Goal: Task Accomplishment & Management: Use online tool/utility

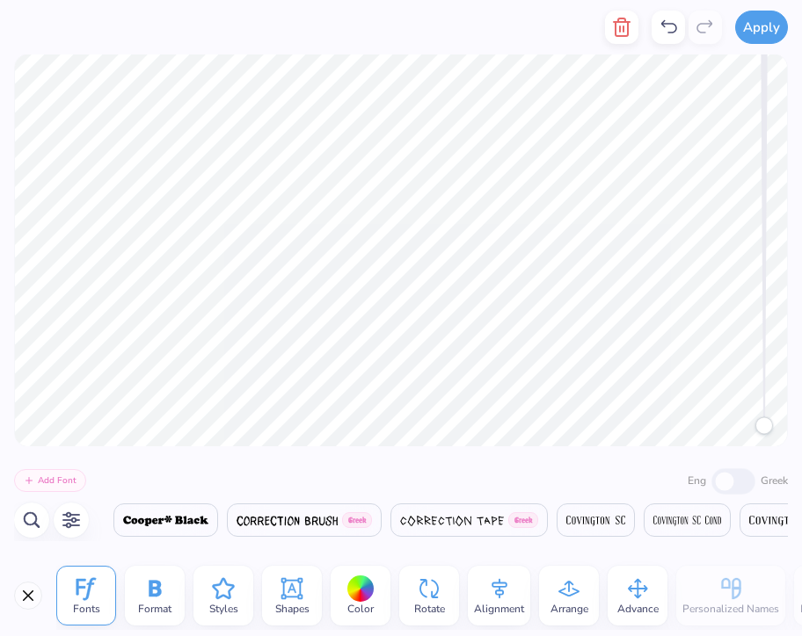
scroll to position [0, 2]
type textarea "ZetaOmega Delta"
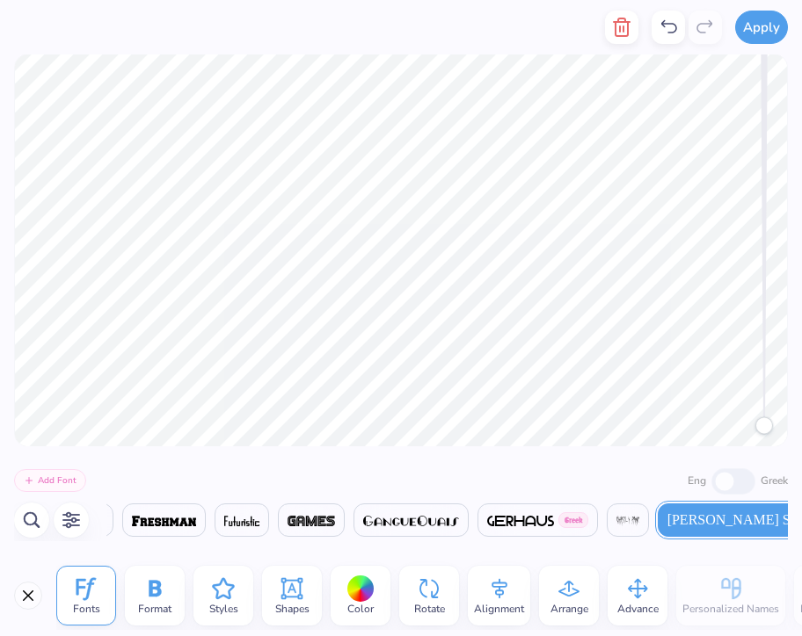
scroll to position [0, 0]
type textarea "est. 2016"
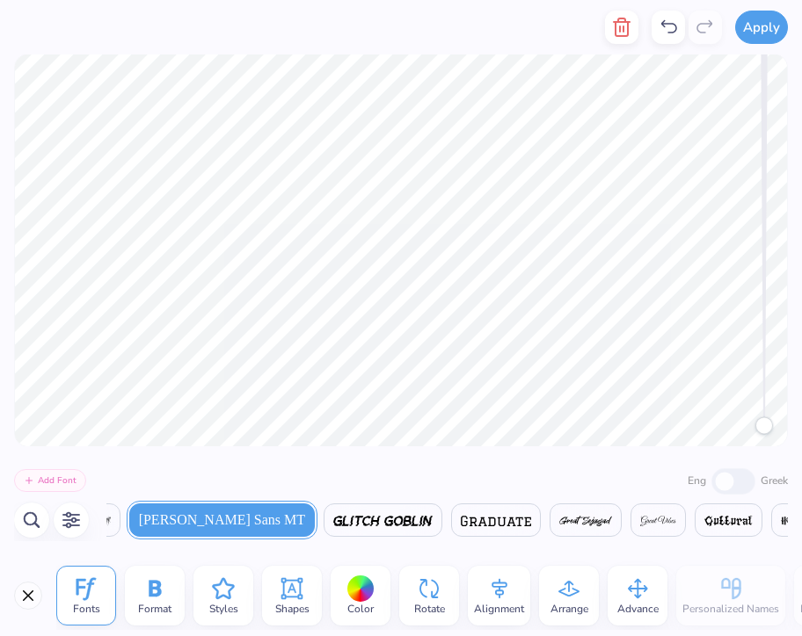
scroll to position [0, 14822]
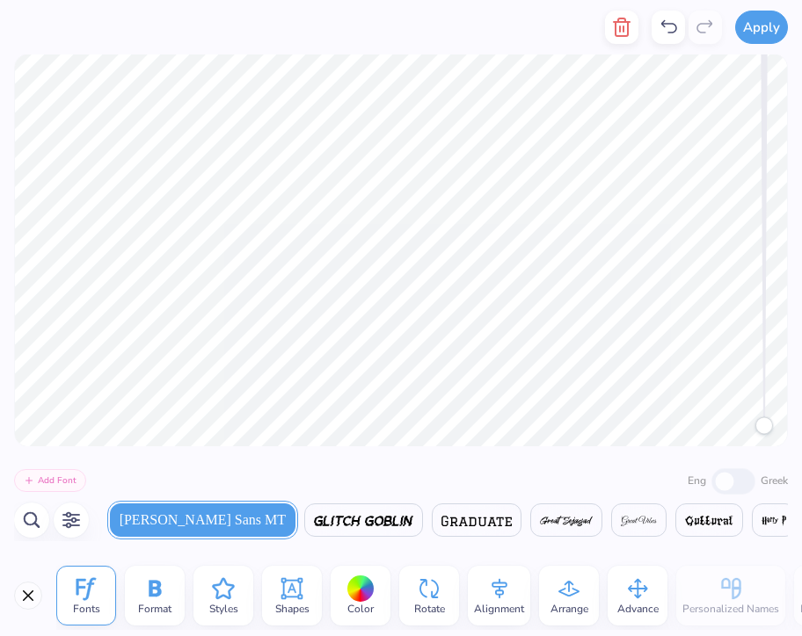
click at [191, 526] on span "Gill Sans MT" at bounding box center [203, 520] width 166 height 21
click at [96, 599] on icon at bounding box center [86, 589] width 26 height 26
click at [142, 606] on span "Format" at bounding box center [154, 609] width 33 height 14
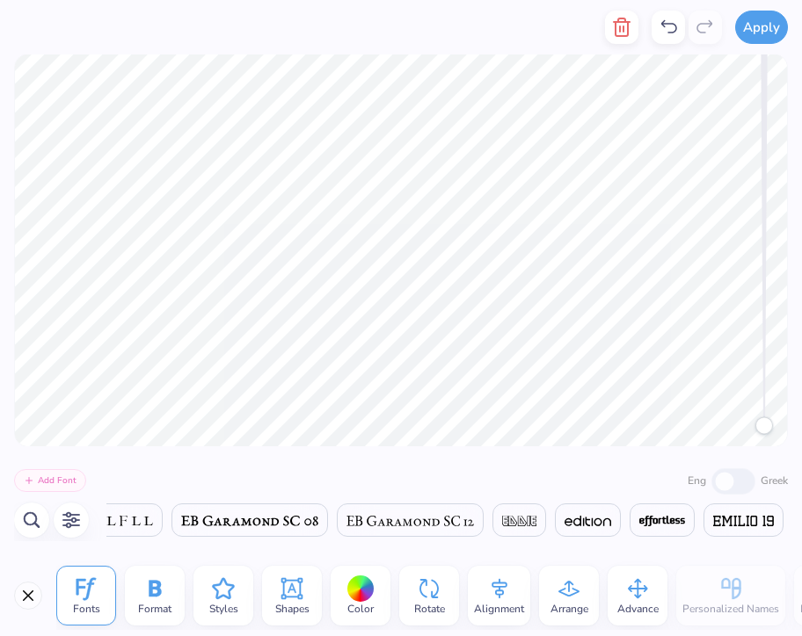
scroll to position [0, 14275]
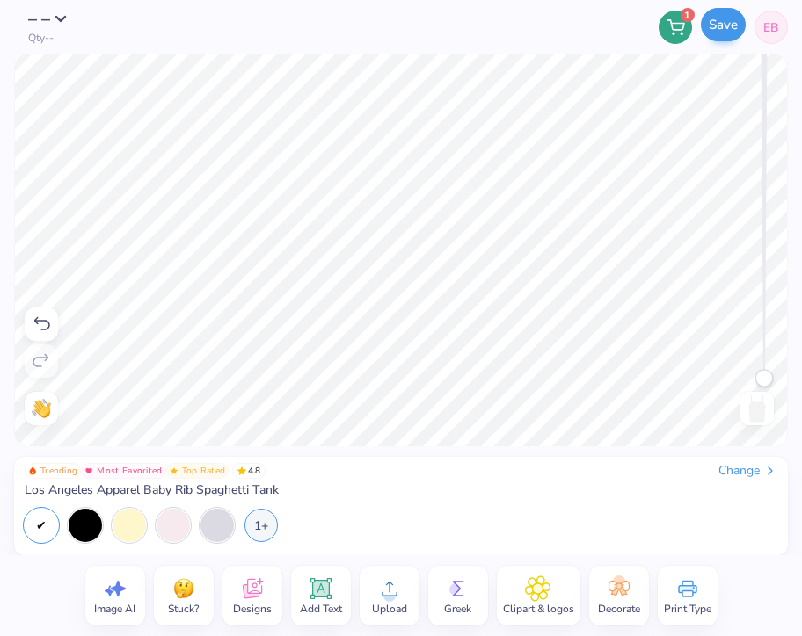
click at [721, 34] on button "Save" at bounding box center [723, 24] width 45 height 33
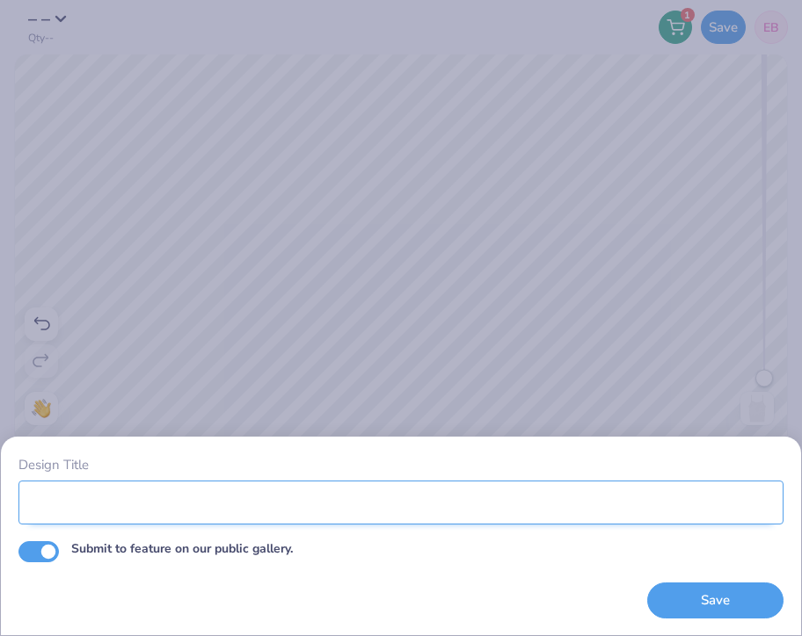
click at [302, 504] on input "Design Title" at bounding box center [400, 503] width 765 height 44
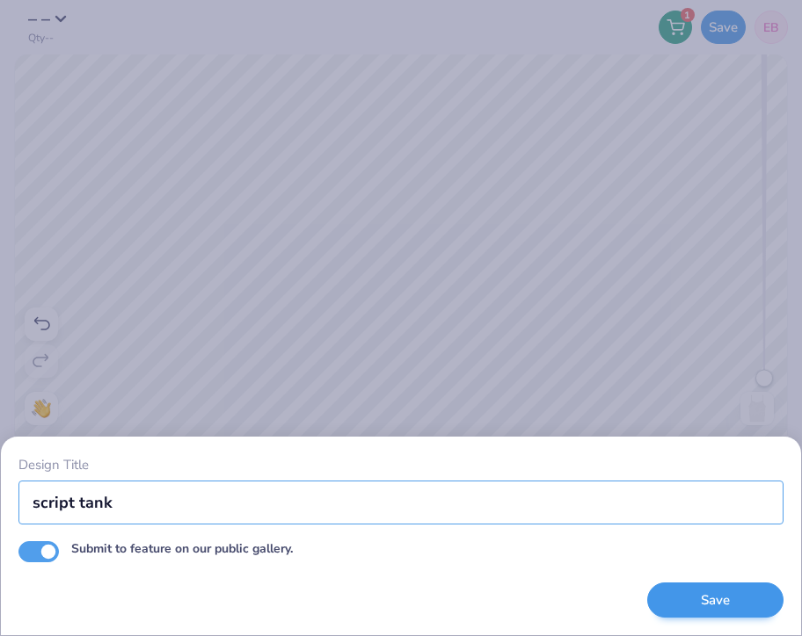
type input "script tank"
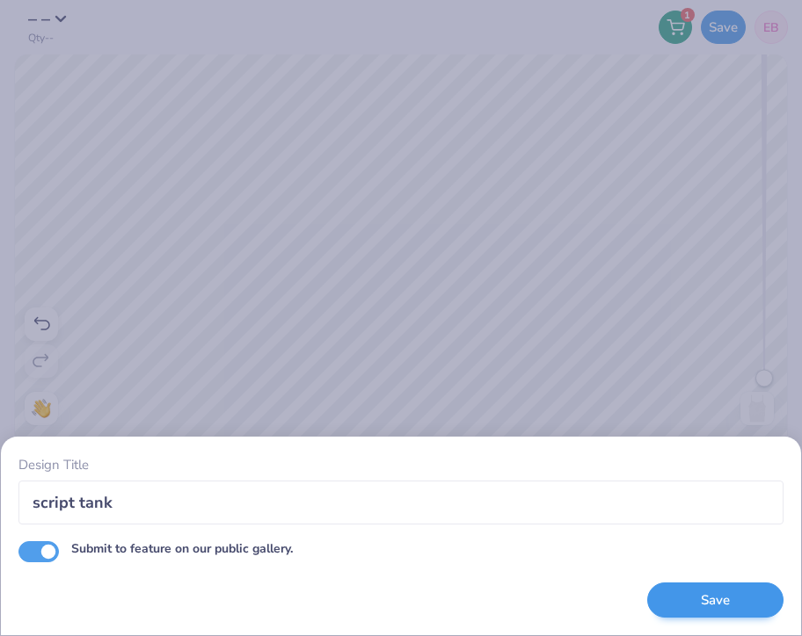
click at [763, 599] on button "Save" at bounding box center [715, 601] width 136 height 36
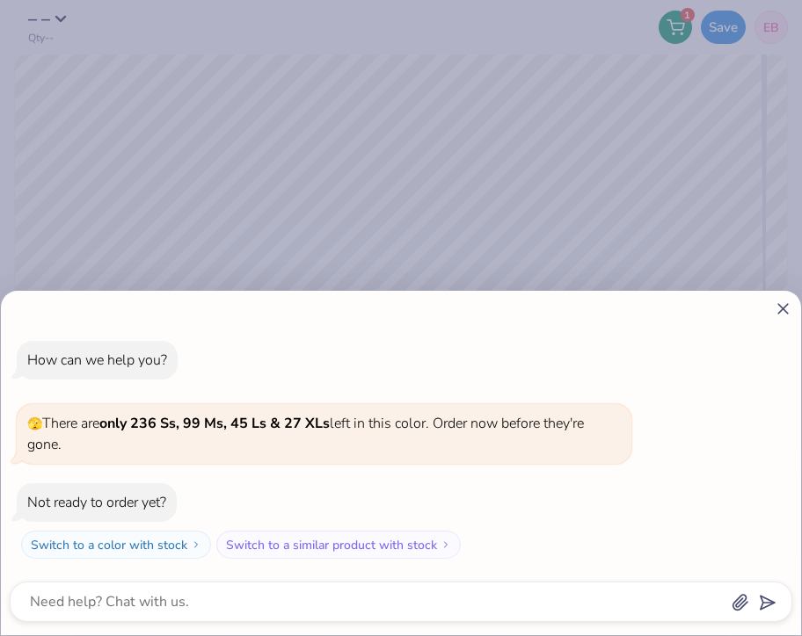
click at [778, 310] on icon at bounding box center [783, 309] width 18 height 18
type textarea "x"
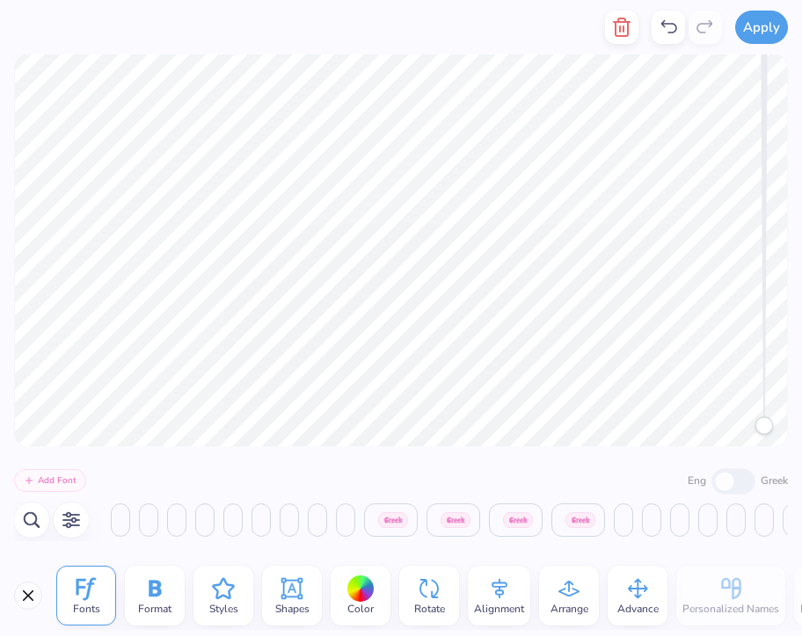
scroll to position [0, 2322]
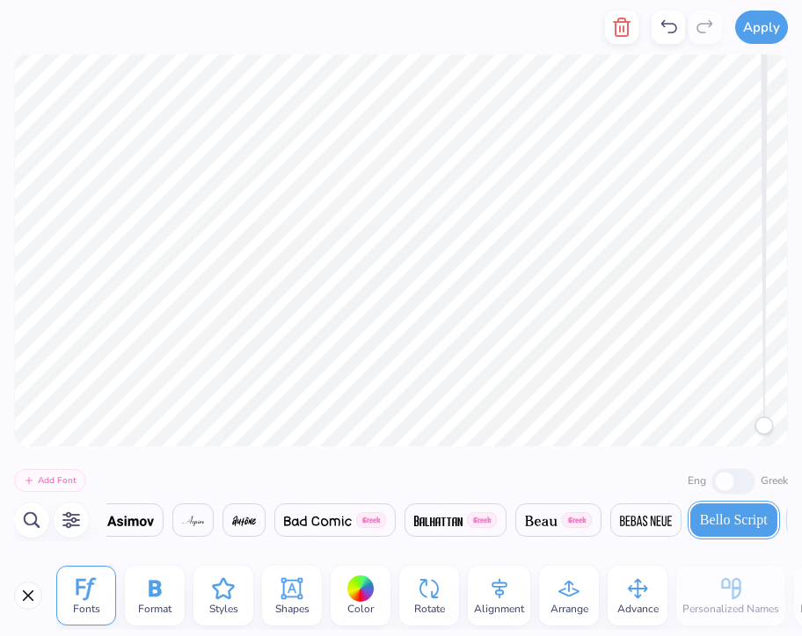
type textarea "Zeta Girl in a Zeta World"
click at [346, 614] on div "Color" at bounding box center [361, 596] width 60 height 60
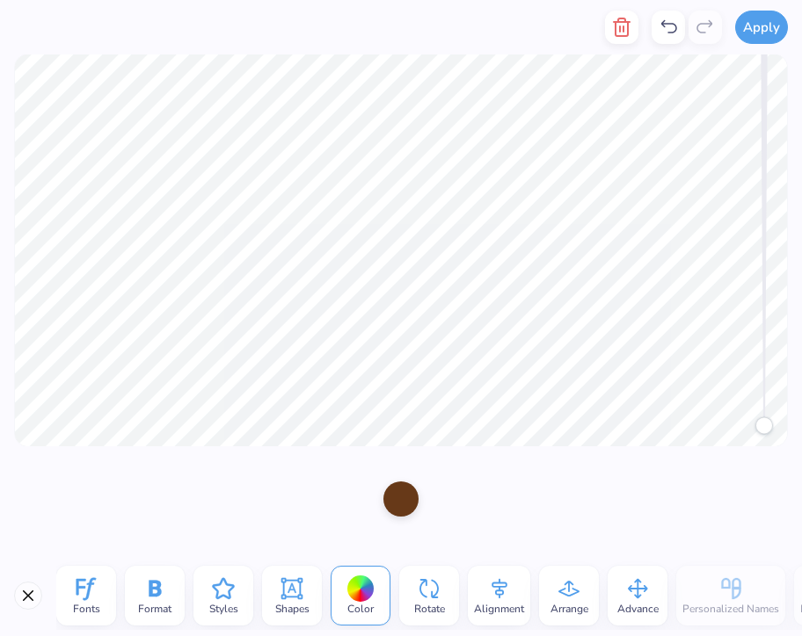
click at [401, 511] on div at bounding box center [400, 499] width 35 height 35
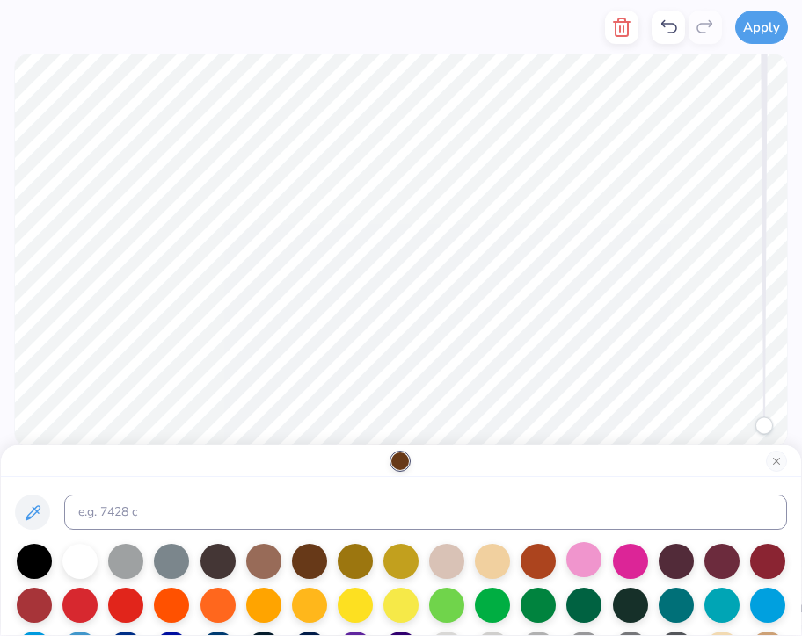
click at [583, 572] on div at bounding box center [583, 559] width 35 height 35
click at [627, 566] on div at bounding box center [630, 559] width 35 height 35
click at [780, 615] on div at bounding box center [767, 603] width 35 height 35
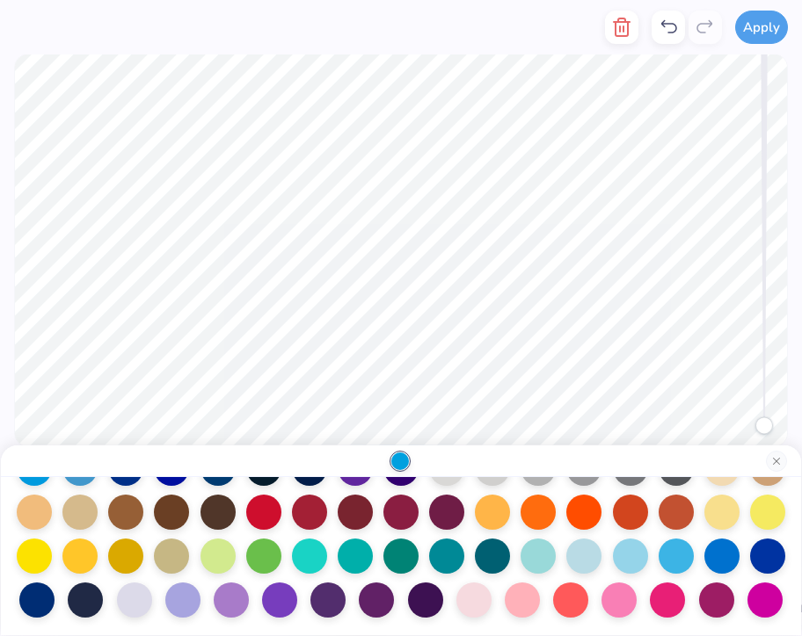
scroll to position [184, 0]
click at [640, 600] on div at bounding box center [401, 490] width 772 height 255
click at [651, 600] on div at bounding box center [667, 598] width 35 height 35
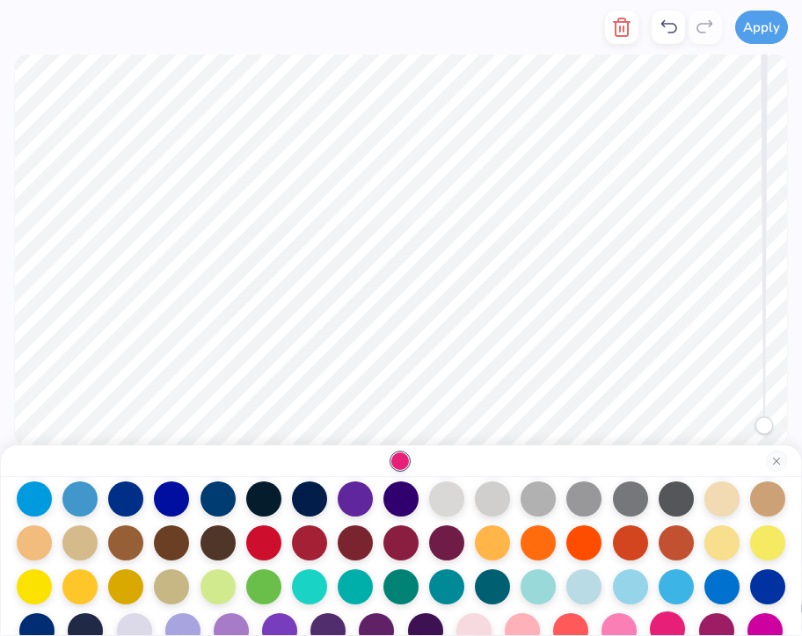
scroll to position [121, 0]
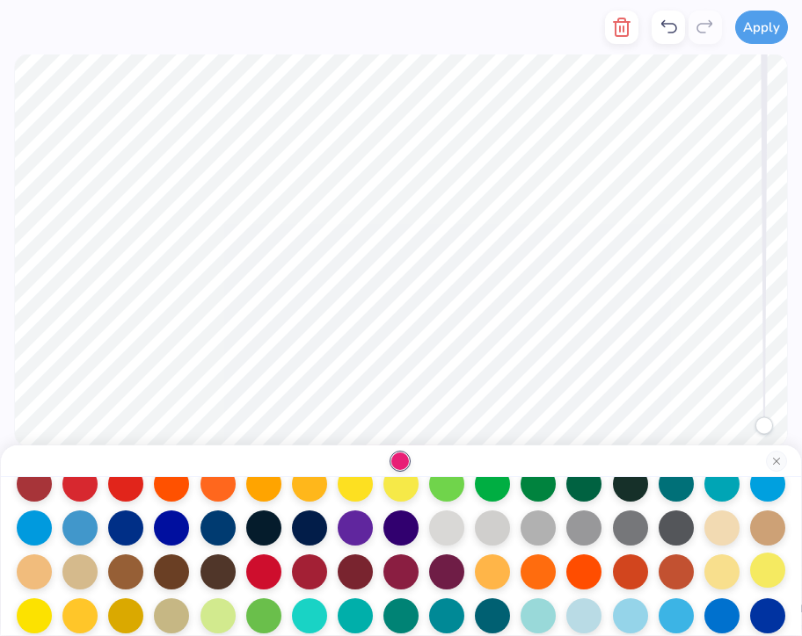
click at [764, 574] on div at bounding box center [767, 570] width 35 height 35
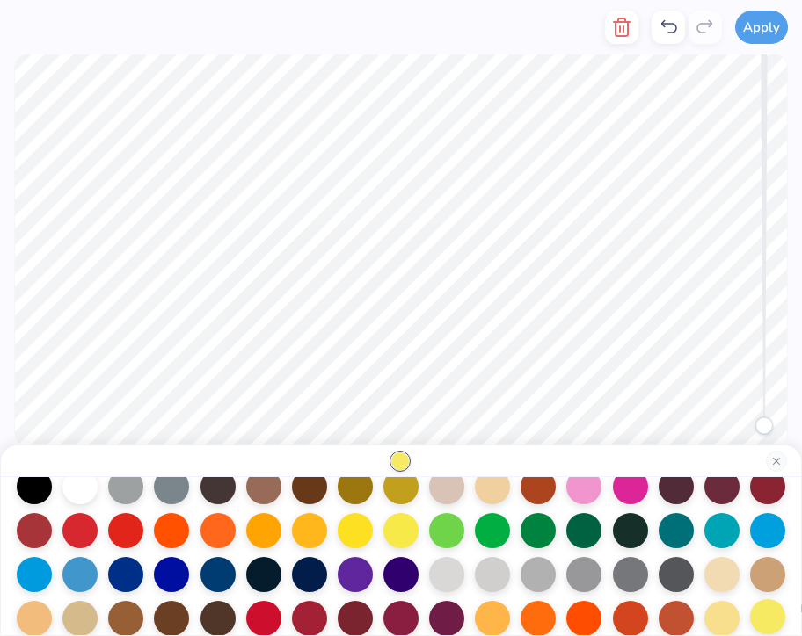
scroll to position [73, 0]
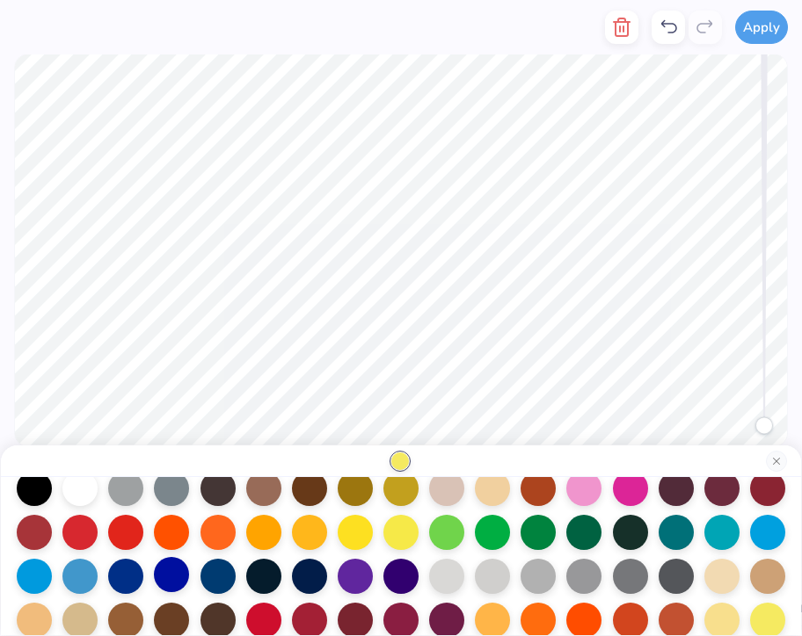
click at [184, 575] on div at bounding box center [171, 574] width 35 height 35
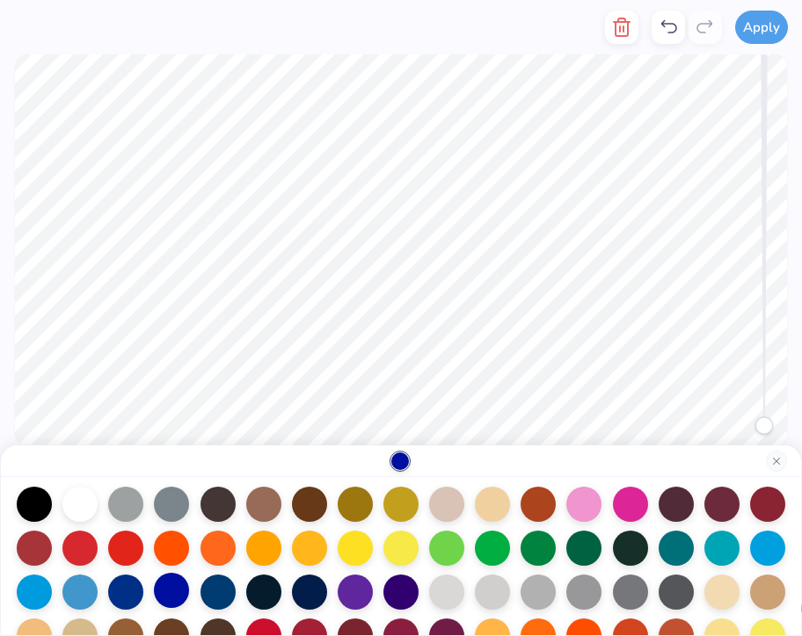
scroll to position [49, 0]
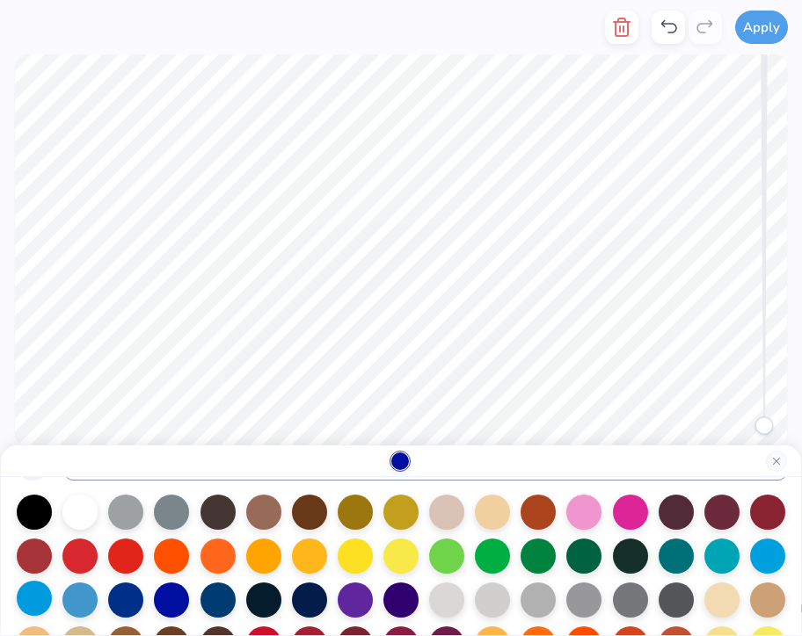
click at [28, 602] on div at bounding box center [34, 598] width 35 height 35
click at [183, 611] on div at bounding box center [171, 598] width 35 height 35
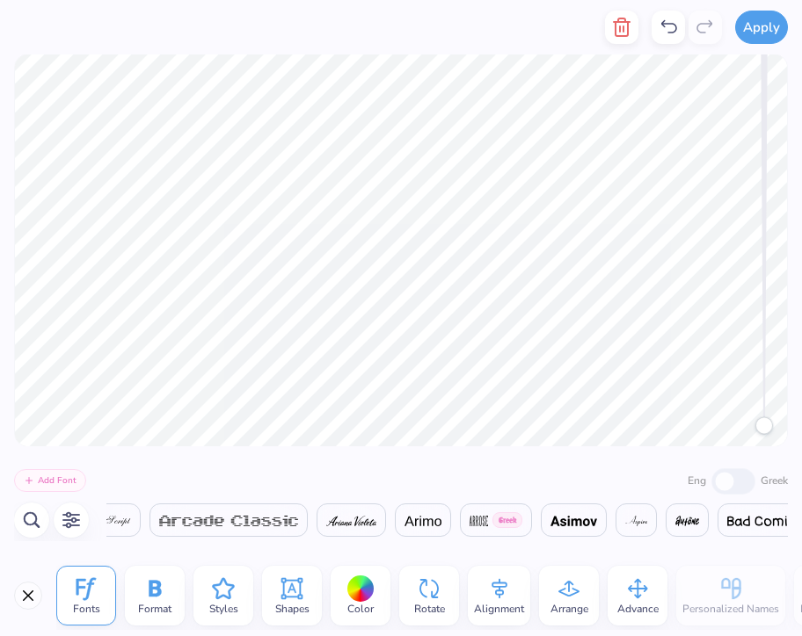
scroll to position [0, 2322]
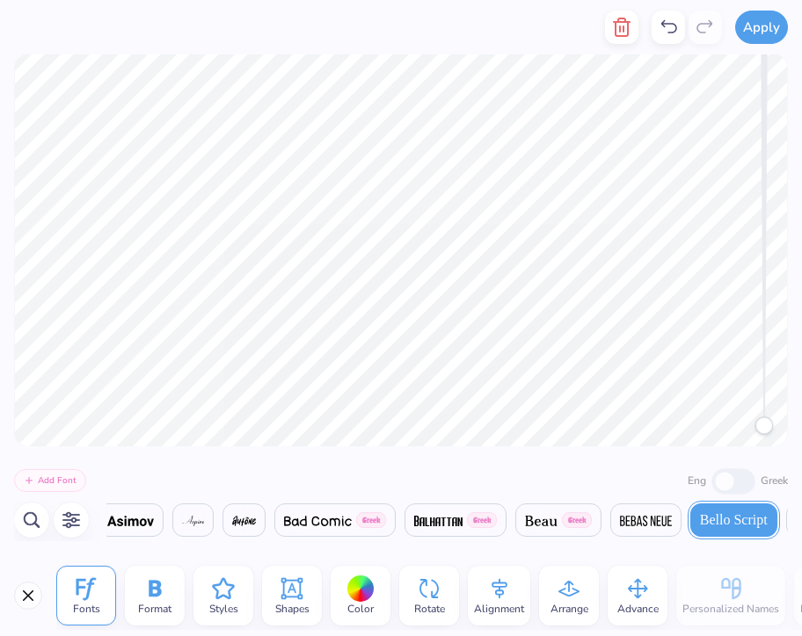
click at [76, 519] on icon "button" at bounding box center [71, 520] width 21 height 21
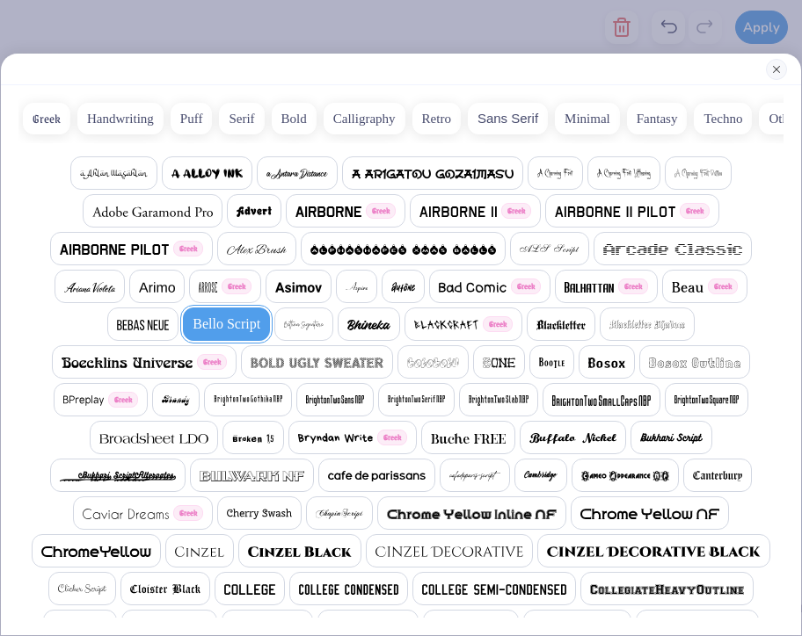
click at [778, 66] on button "Close" at bounding box center [776, 69] width 21 height 21
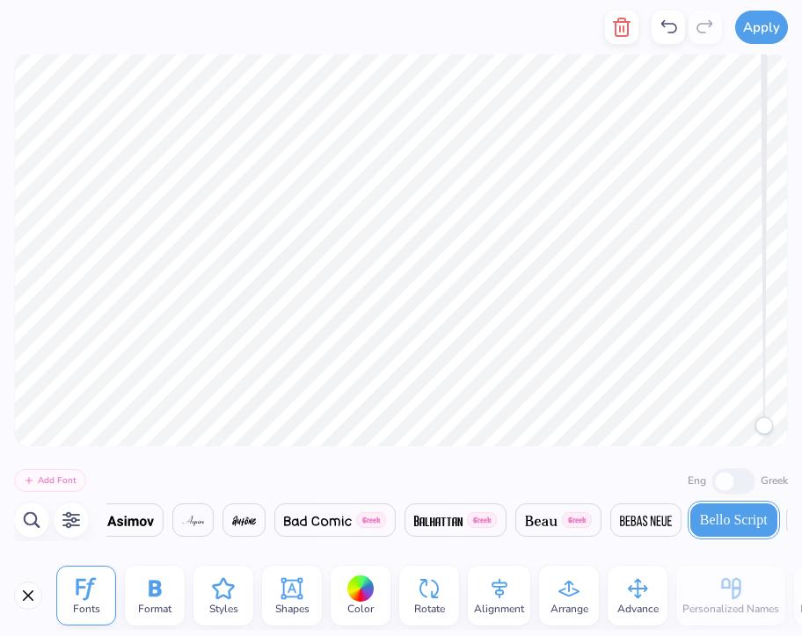
click at [35, 521] on icon "button" at bounding box center [32, 520] width 17 height 16
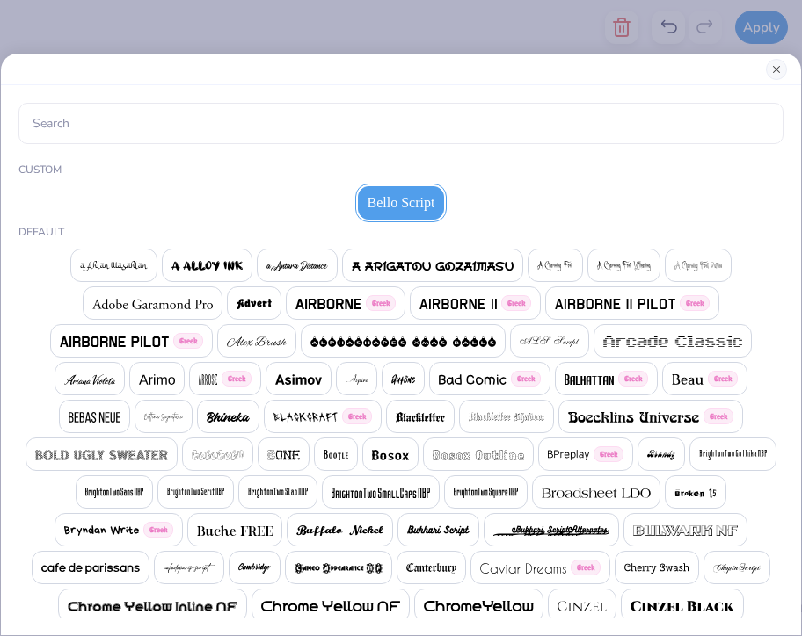
click at [786, 68] on button "Close" at bounding box center [776, 69] width 21 height 21
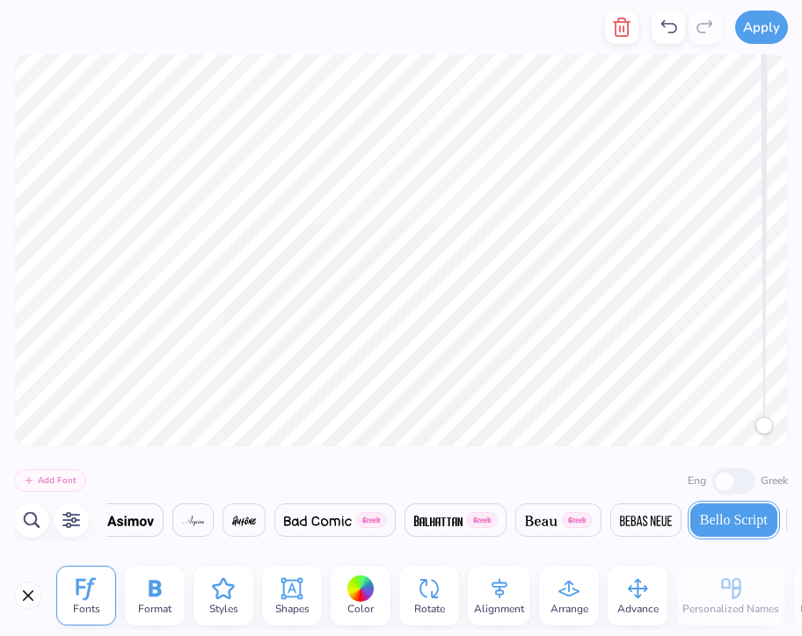
click at [234, 600] on icon at bounding box center [223, 589] width 26 height 26
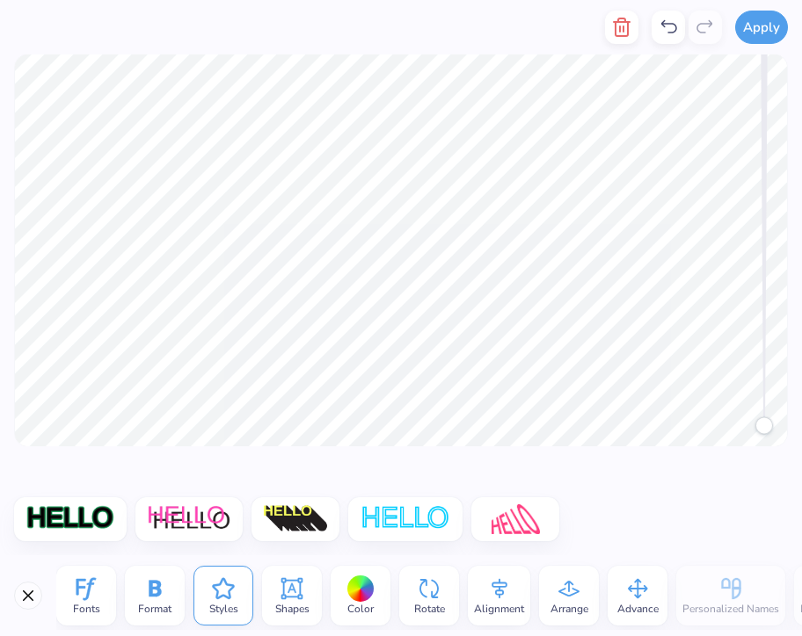
scroll to position [0, 0]
click at [27, 598] on button "Close" at bounding box center [28, 596] width 28 height 28
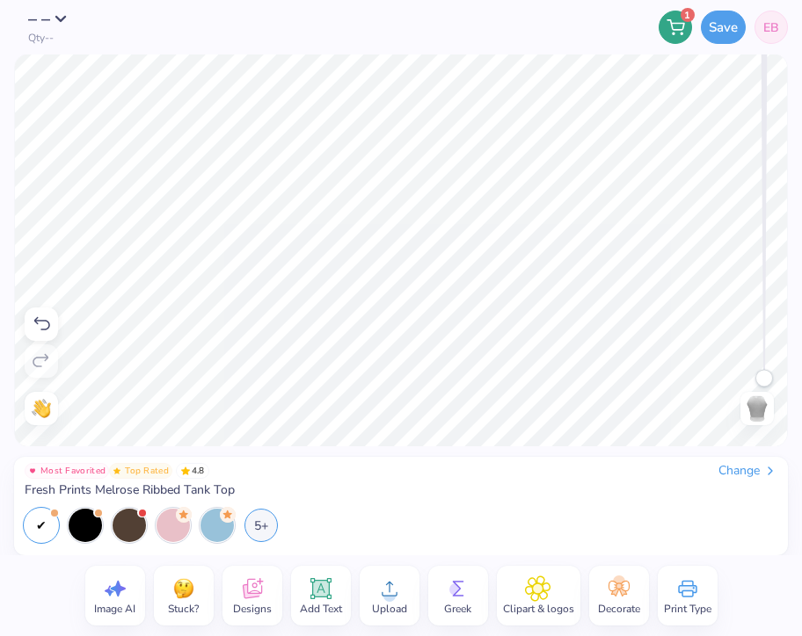
click at [252, 605] on span "Designs" at bounding box center [252, 609] width 39 height 14
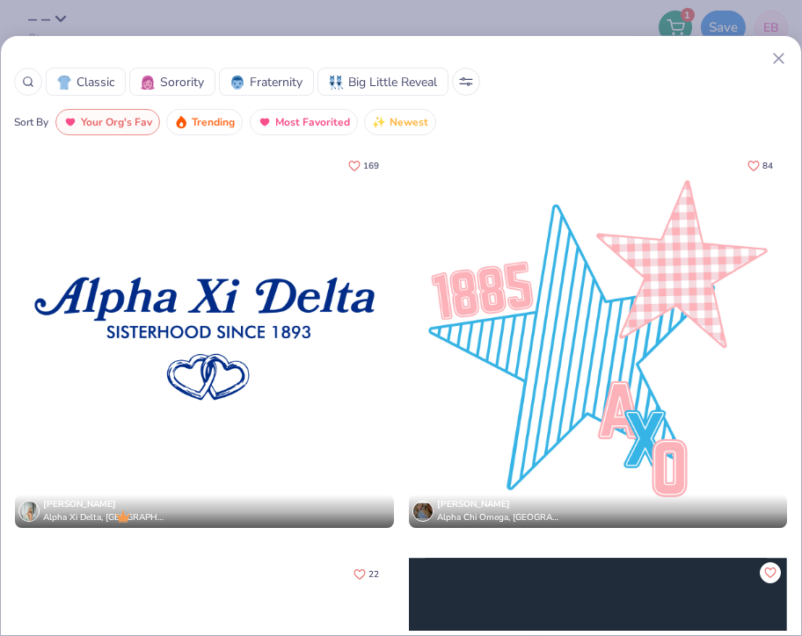
click at [189, 83] on span "Sorority" at bounding box center [182, 82] width 44 height 18
click at [204, 128] on span "Trending" at bounding box center [213, 123] width 43 height 20
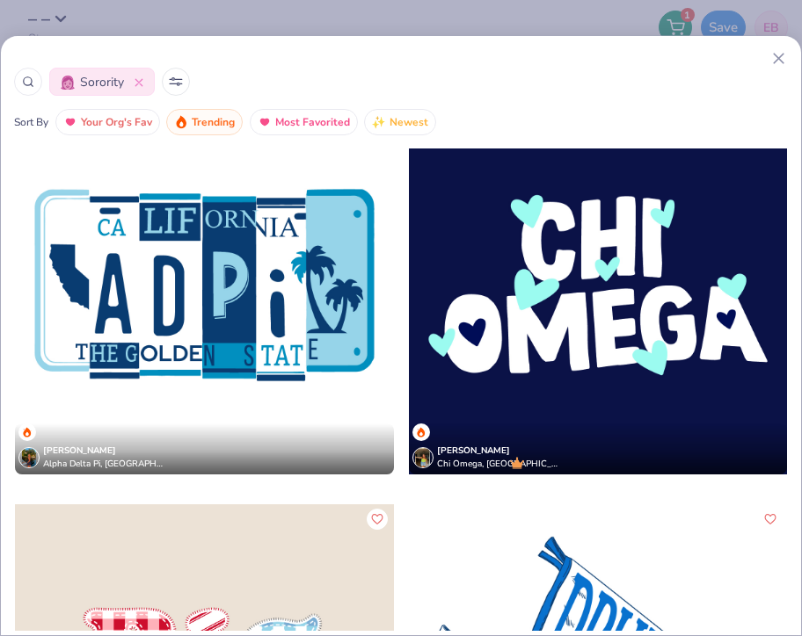
scroll to position [5711, 0]
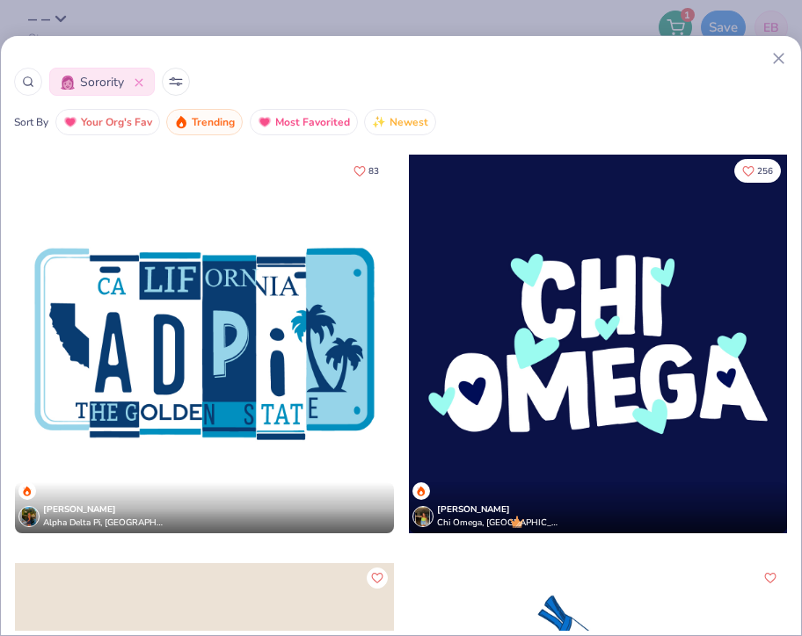
click at [583, 355] on div at bounding box center [598, 344] width 379 height 379
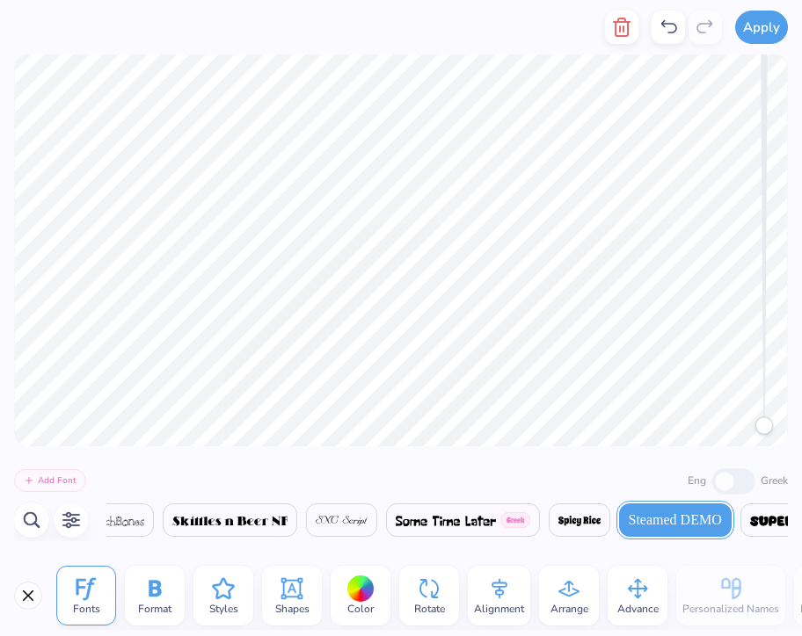
scroll to position [0, 30343]
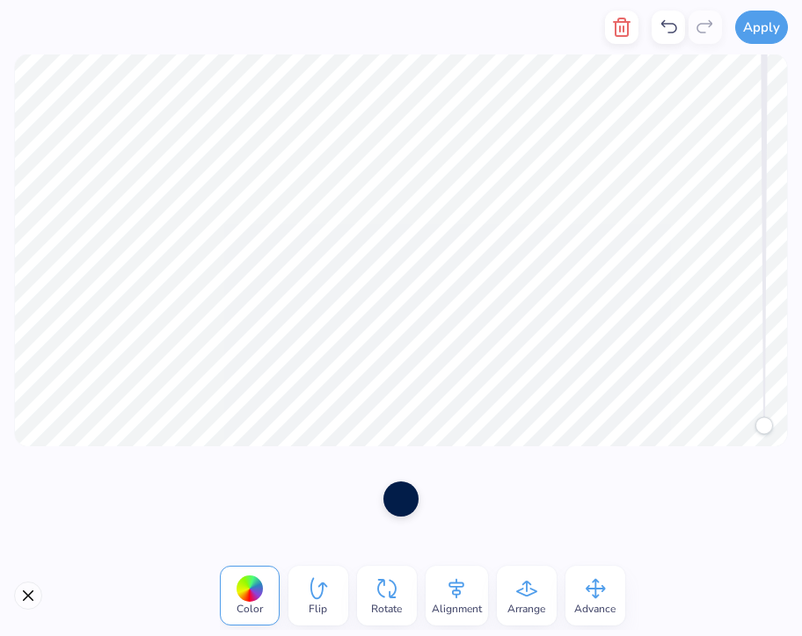
click at [411, 505] on div at bounding box center [400, 499] width 35 height 35
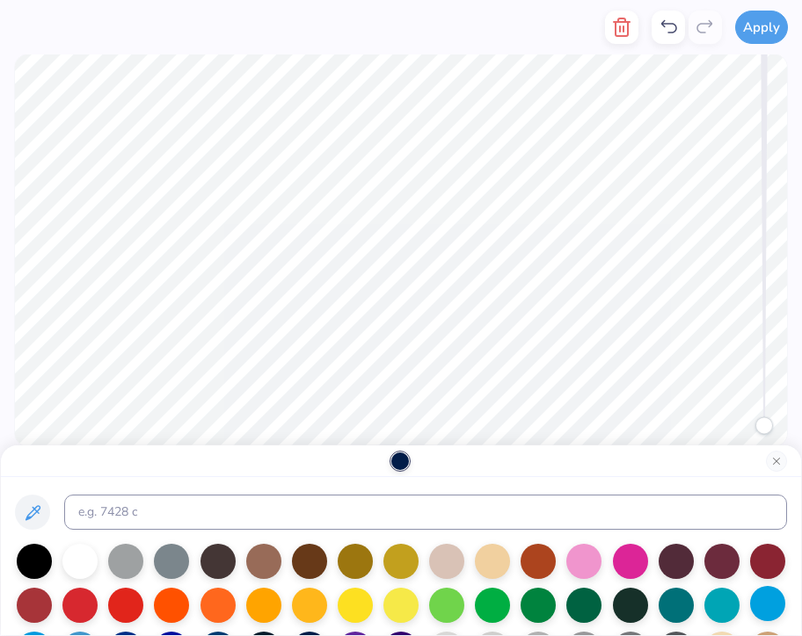
click at [765, 607] on div at bounding box center [767, 603] width 35 height 35
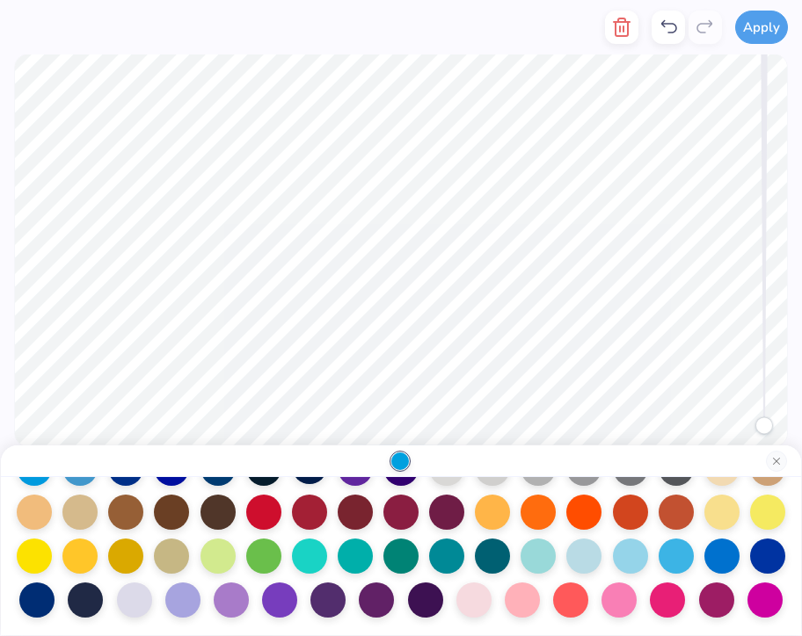
scroll to position [184, 0]
click at [578, 560] on div at bounding box center [583, 554] width 35 height 35
click at [625, 565] on div at bounding box center [630, 554] width 35 height 35
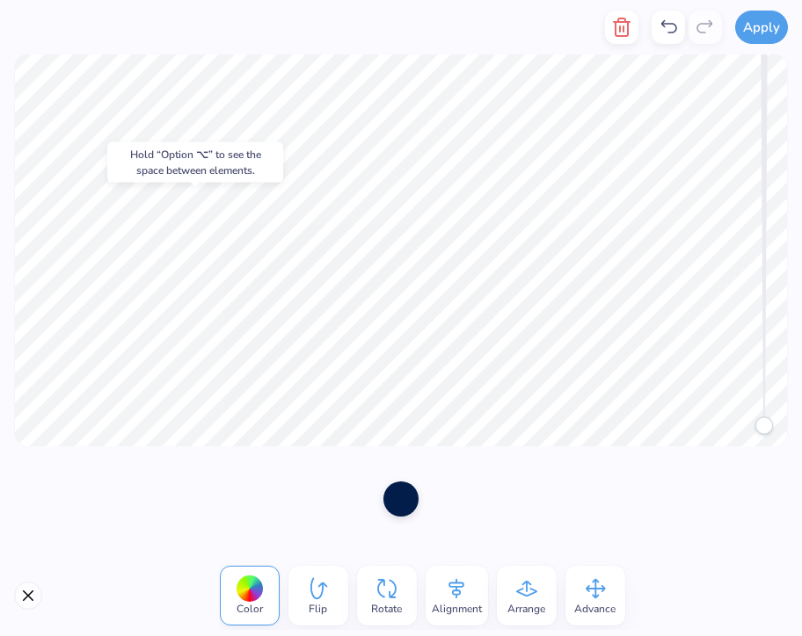
click at [405, 498] on div at bounding box center [400, 499] width 35 height 35
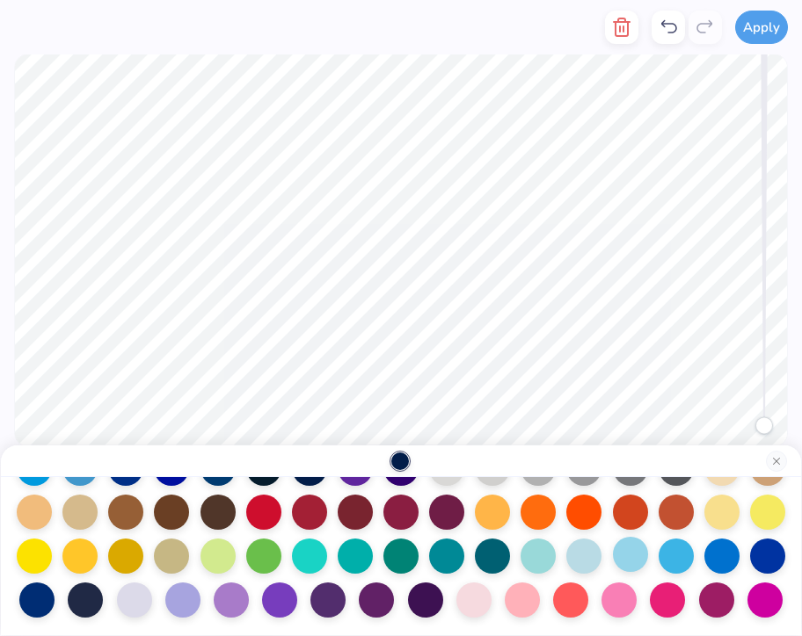
click at [630, 556] on div at bounding box center [630, 554] width 35 height 35
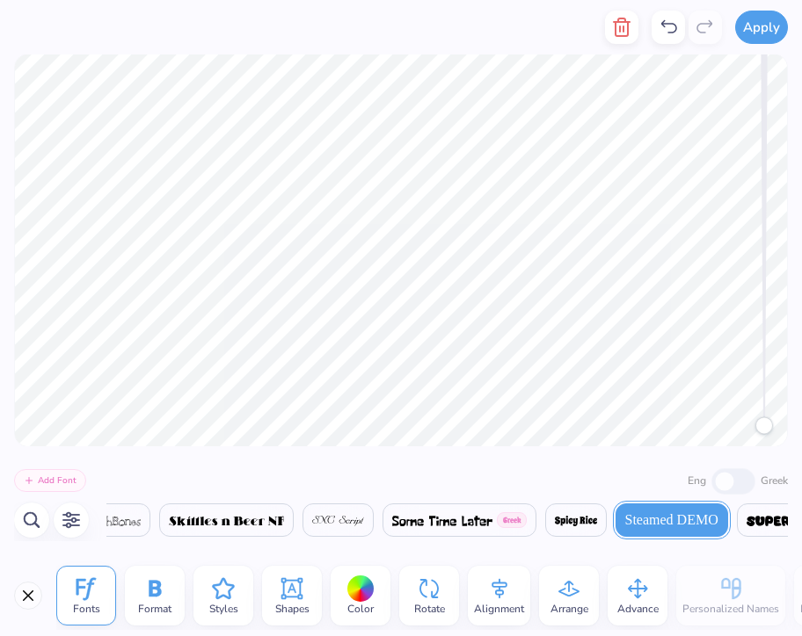
scroll to position [0, 2]
type textarea "Zeta Girl in"
type textarea "a zeta world"
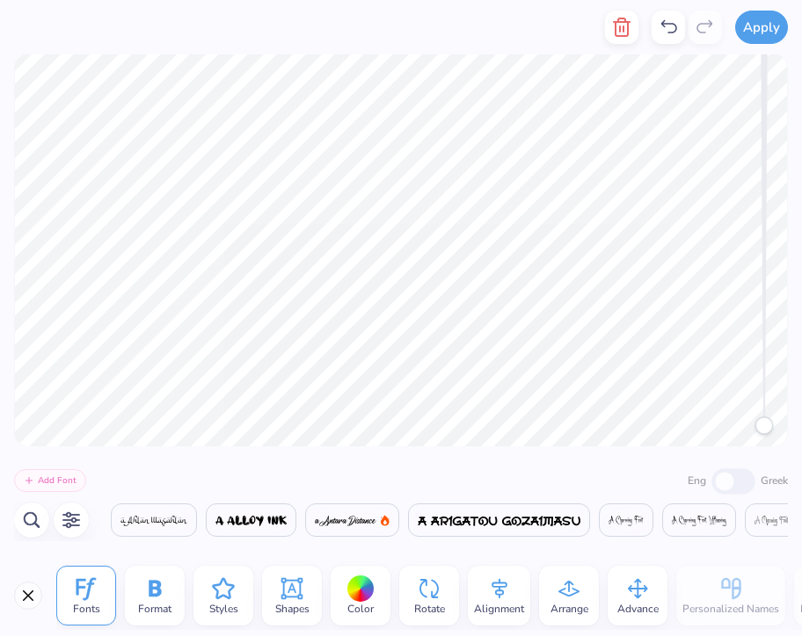
scroll to position [0, 30343]
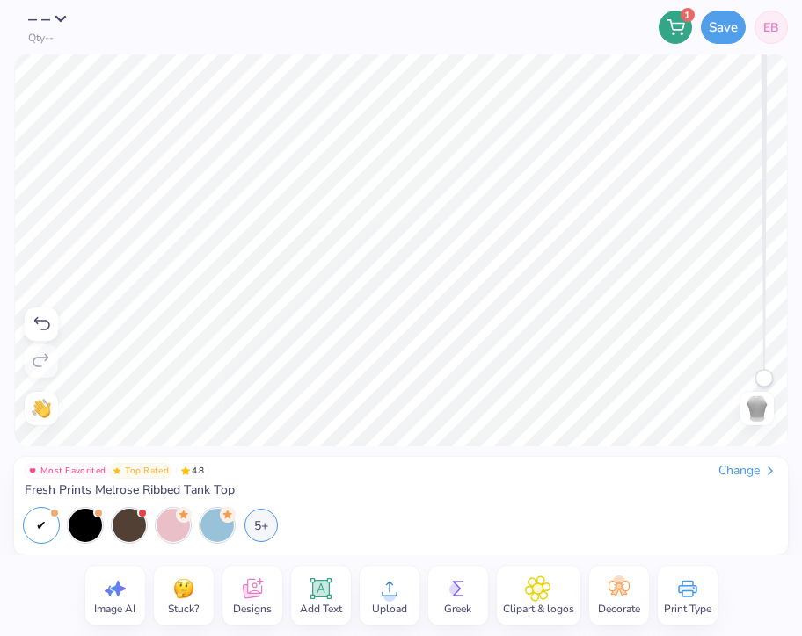
click at [270, 606] on span "Designs" at bounding box center [252, 609] width 39 height 14
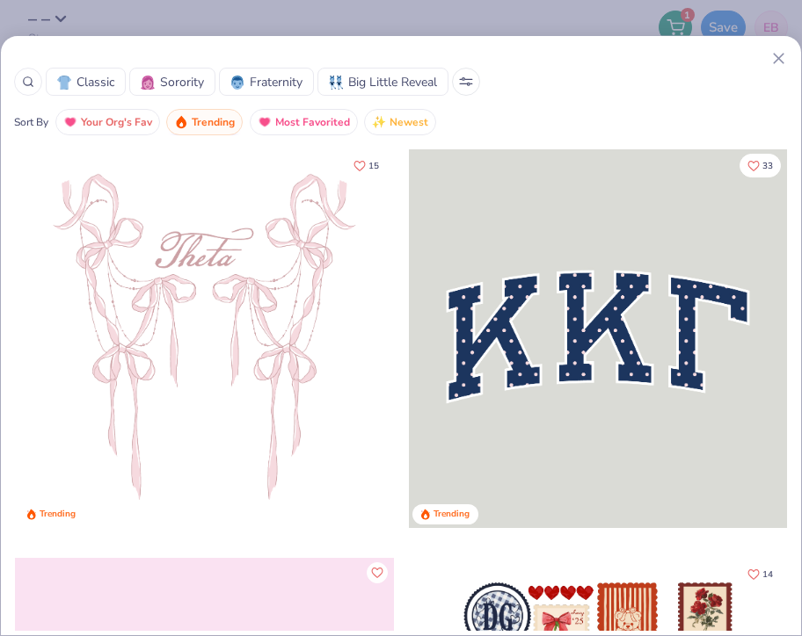
click at [213, 129] on span "Trending" at bounding box center [213, 123] width 43 height 20
click at [296, 129] on span "Most Favorited" at bounding box center [312, 123] width 75 height 20
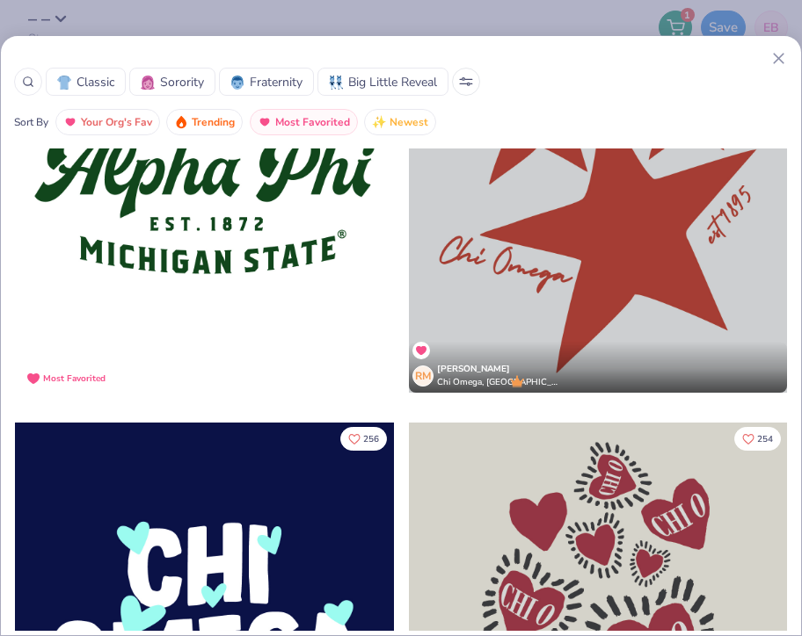
scroll to position [185, 0]
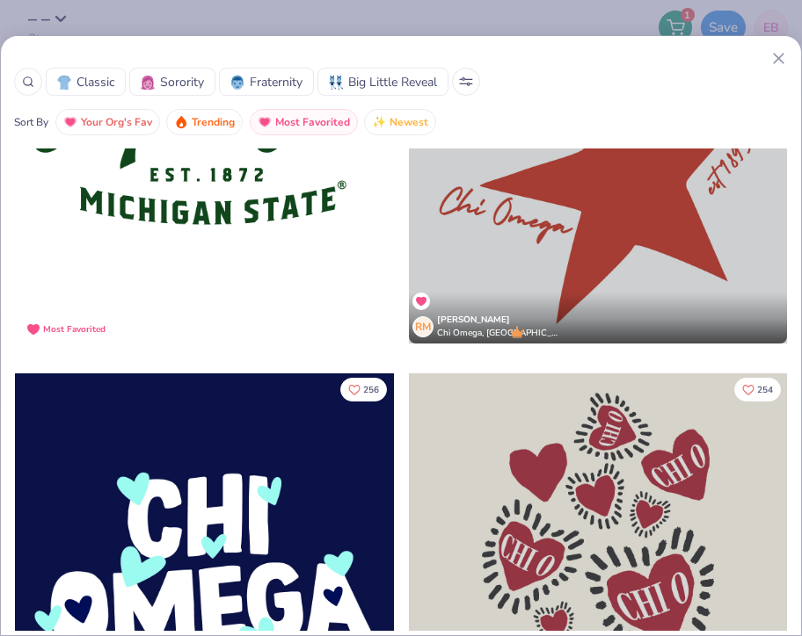
click at [468, 77] on button at bounding box center [466, 82] width 28 height 28
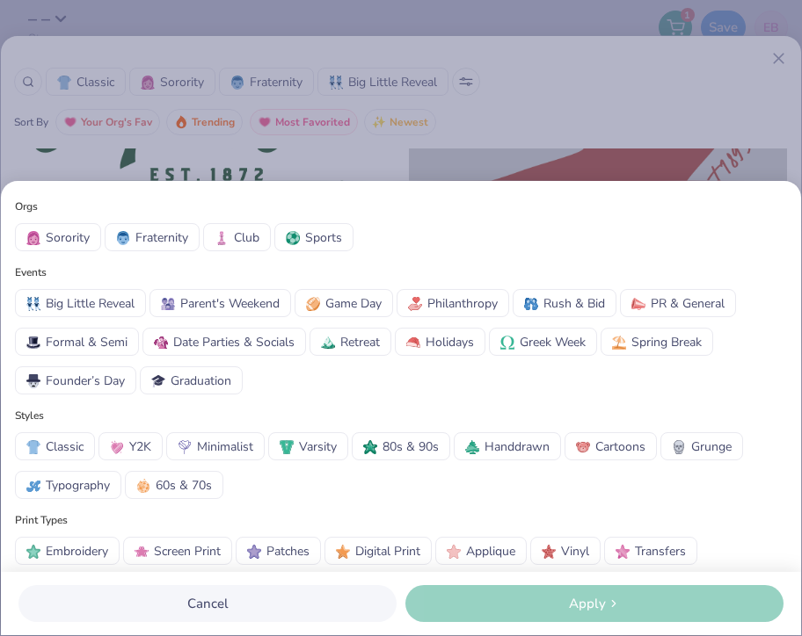
click at [535, 143] on div "Orgs Sorority Fraternity Club Sports Events Big Little Reveal Parent's Weekend …" at bounding box center [401, 318] width 802 height 636
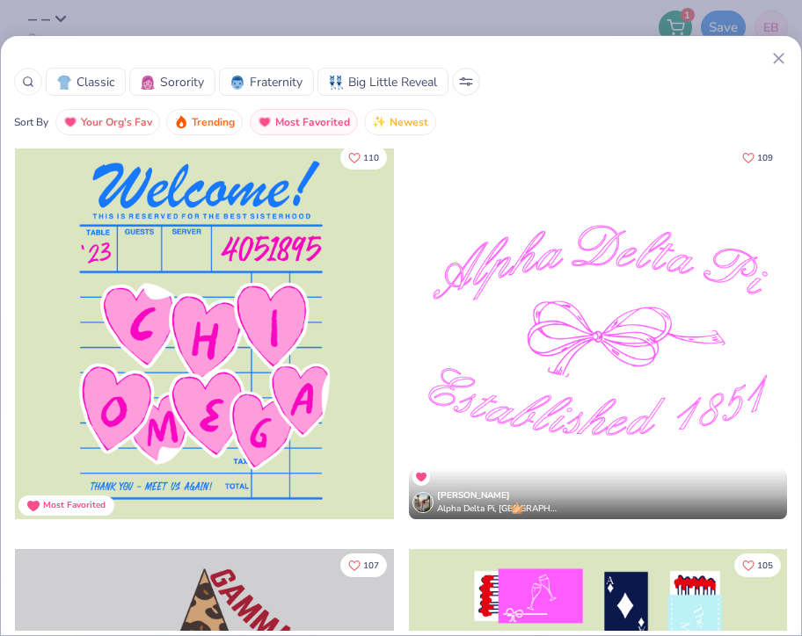
scroll to position [4495, 0]
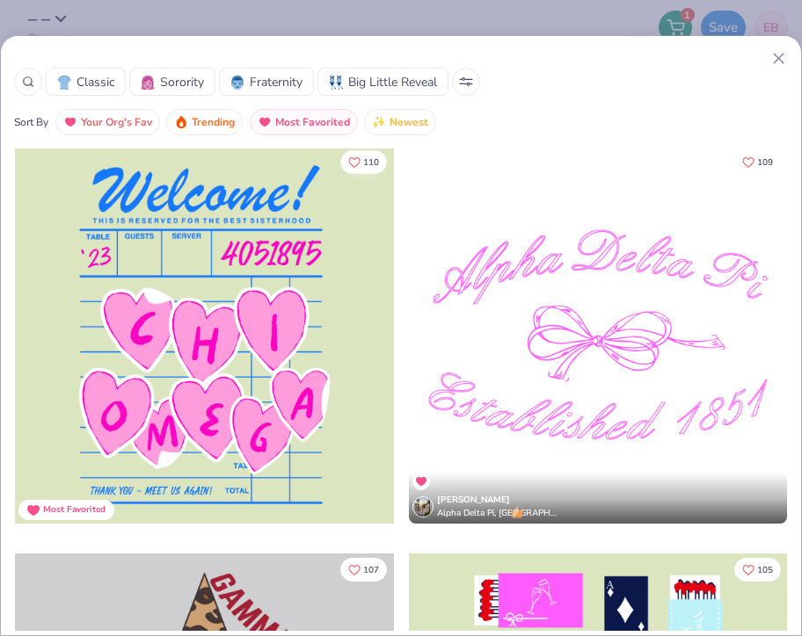
click at [355, 161] on icon "Like" at bounding box center [354, 162] width 12 height 12
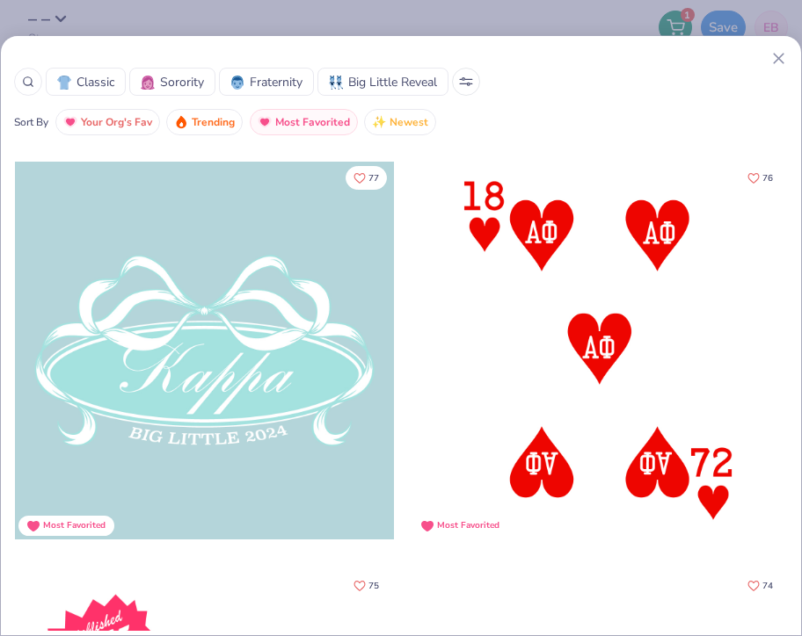
scroll to position [8289, 0]
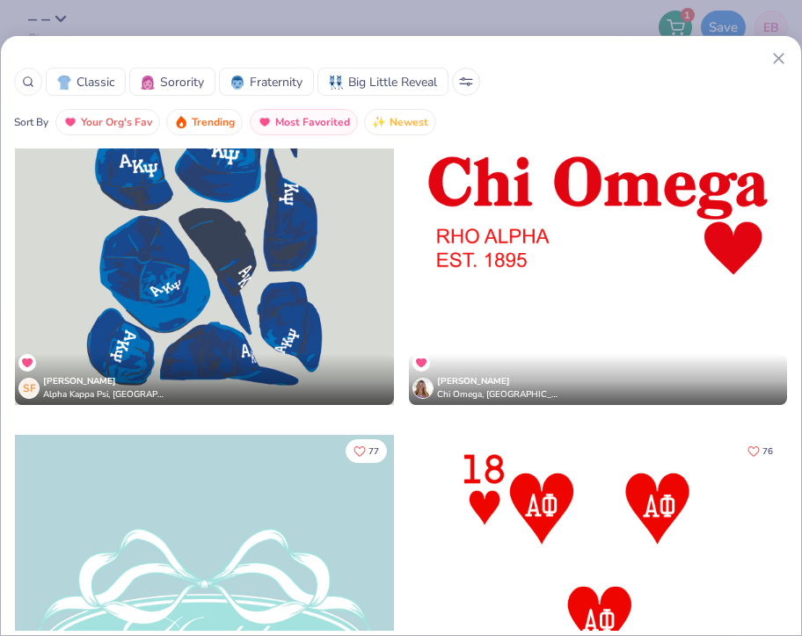
click at [593, 282] on div at bounding box center [598, 215] width 379 height 379
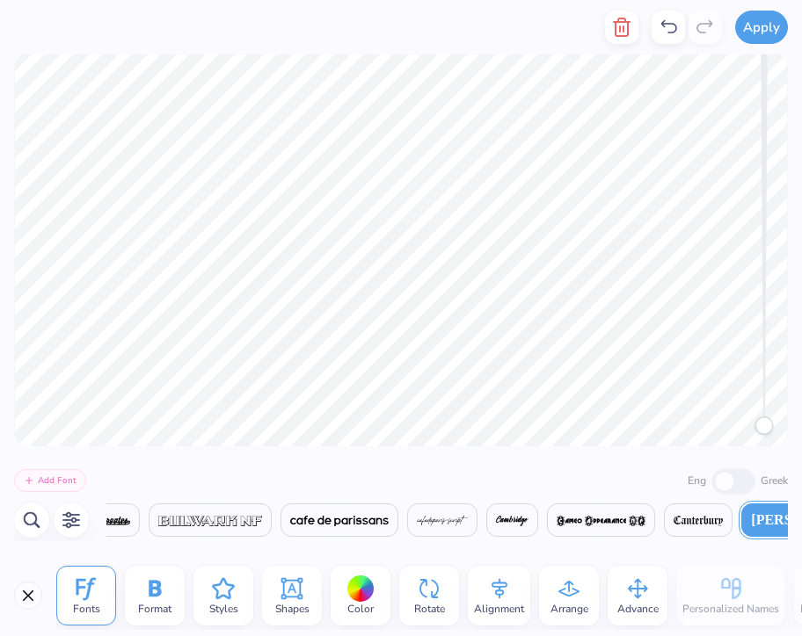
scroll to position [0, 5]
type textarea "Zeta Omega Delta"
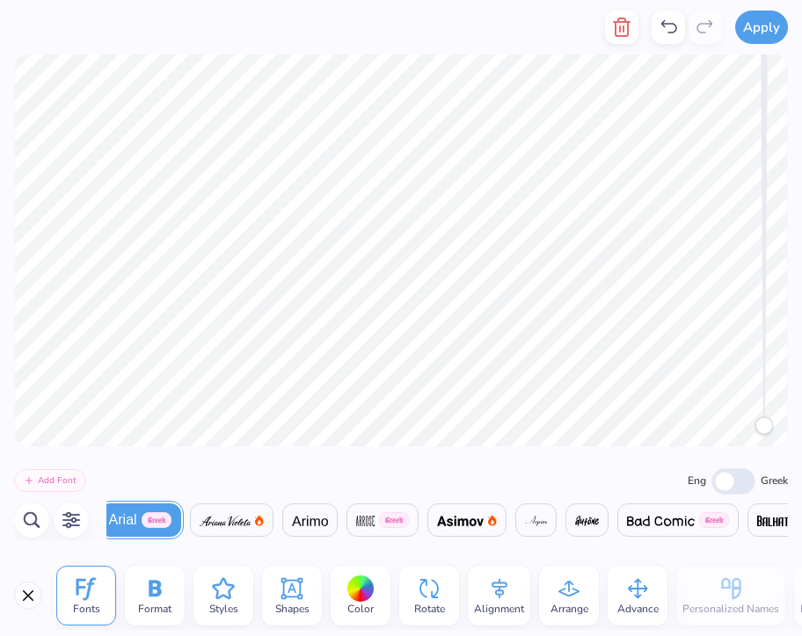
scroll to position [0, 3]
type textarea "EST. 2016"
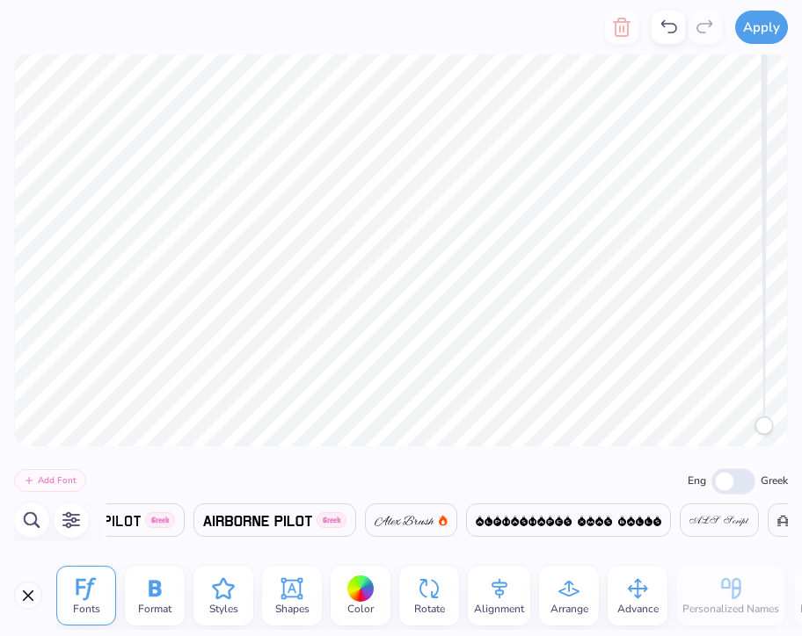
scroll to position [0, 0]
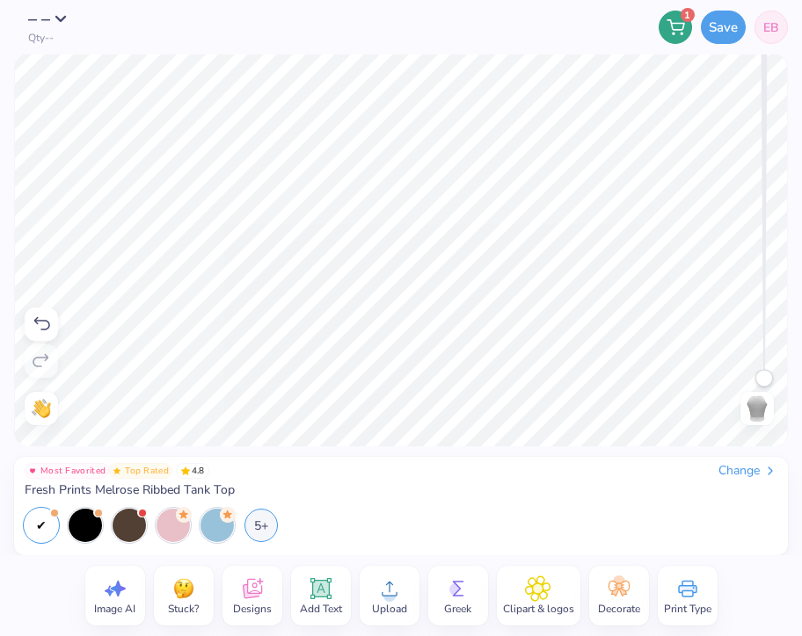
click at [322, 596] on icon at bounding box center [320, 589] width 17 height 17
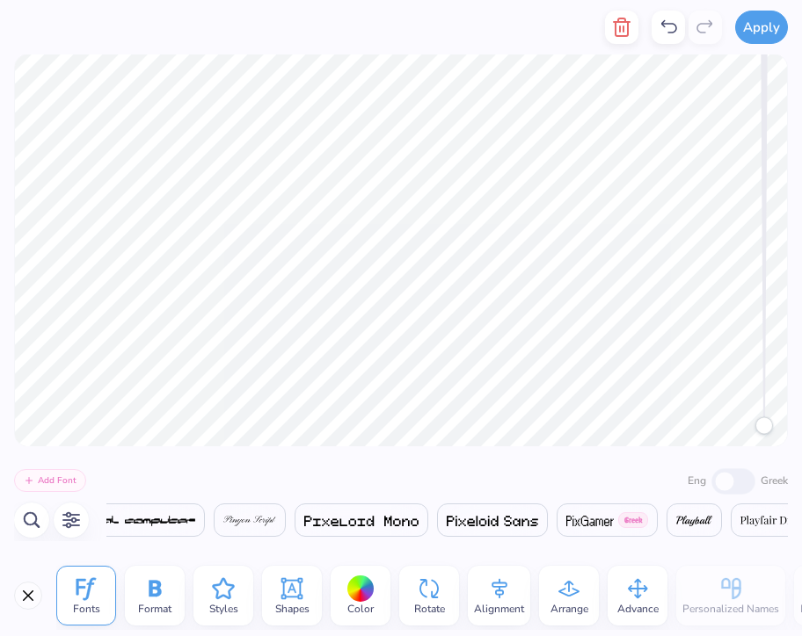
scroll to position [0, 30942]
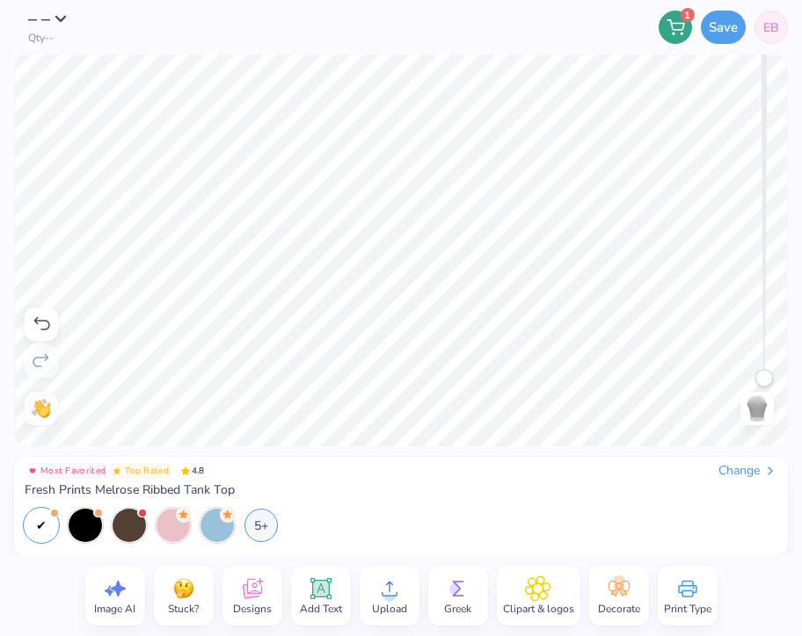
click at [269, 591] on div "Designs" at bounding box center [252, 596] width 60 height 60
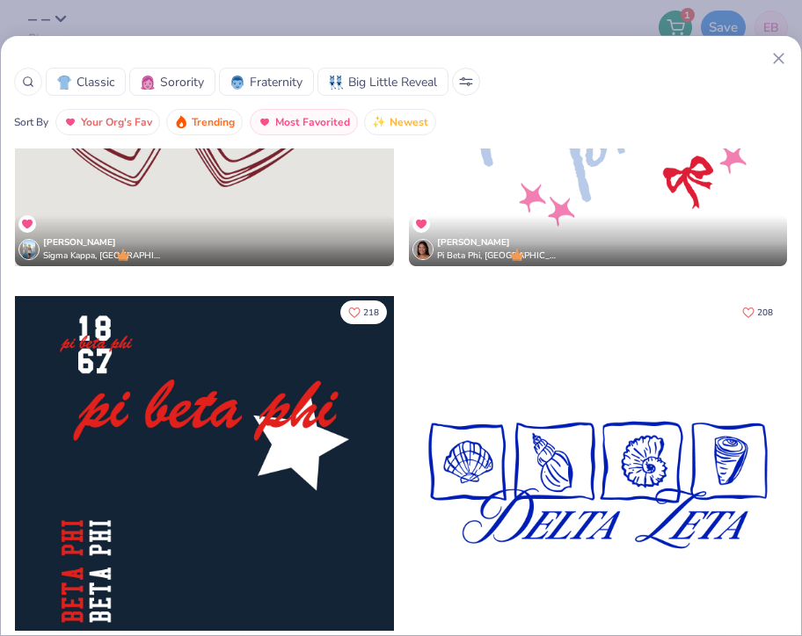
scroll to position [974, 0]
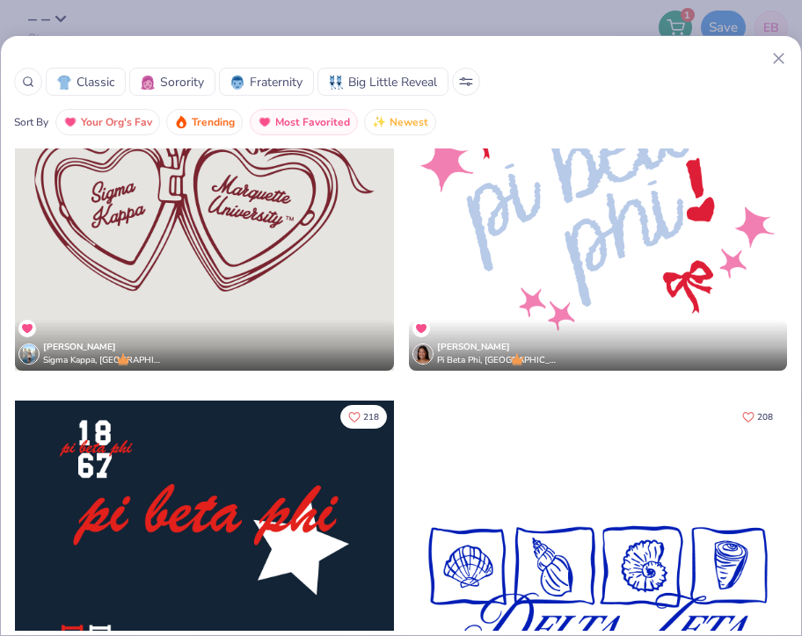
click at [243, 225] on div at bounding box center [204, 181] width 379 height 379
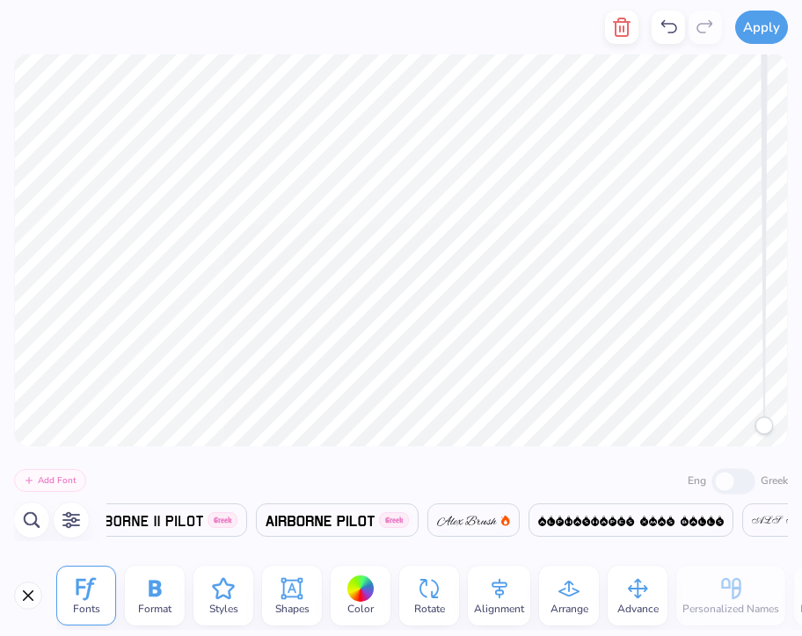
scroll to position [0, 1420]
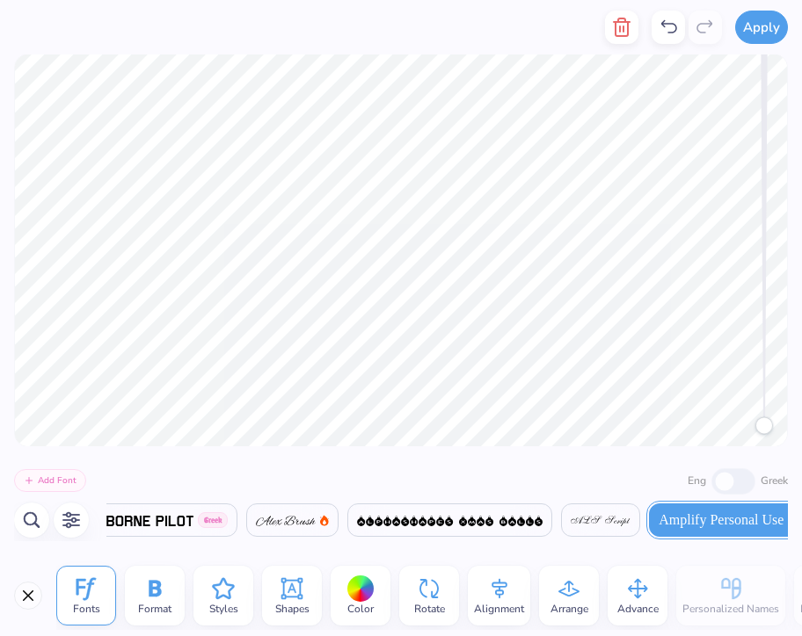
type textarea "Zeta"
type textarea "o"
type textarea "Omega"
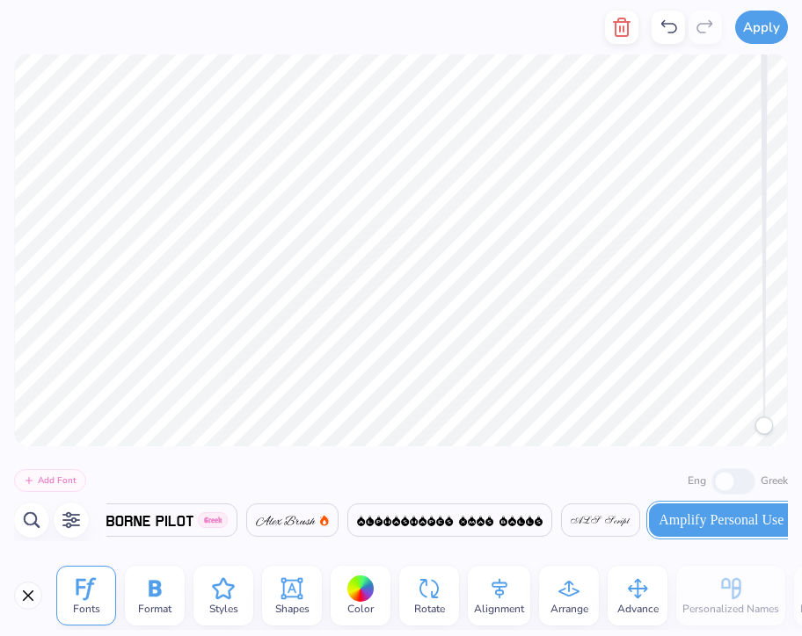
type textarea "Omega Delta"
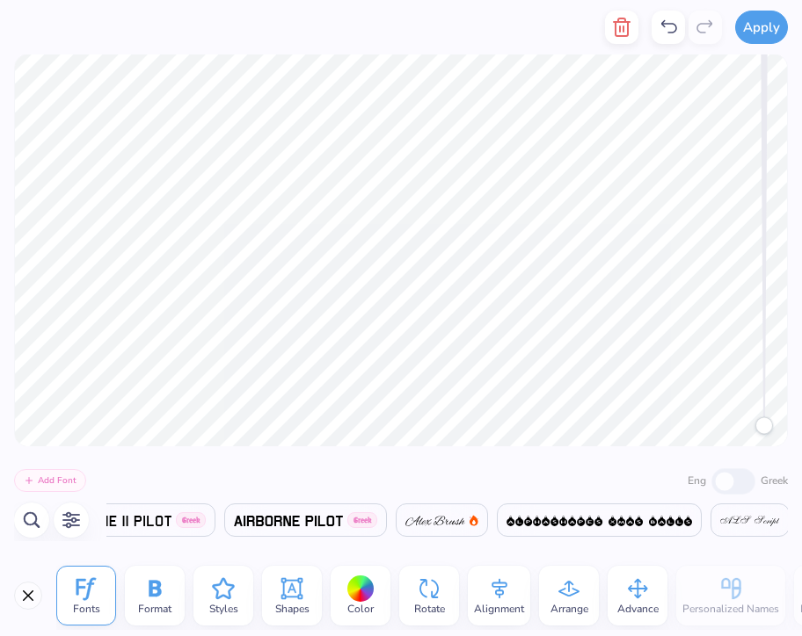
scroll to position [0, 1420]
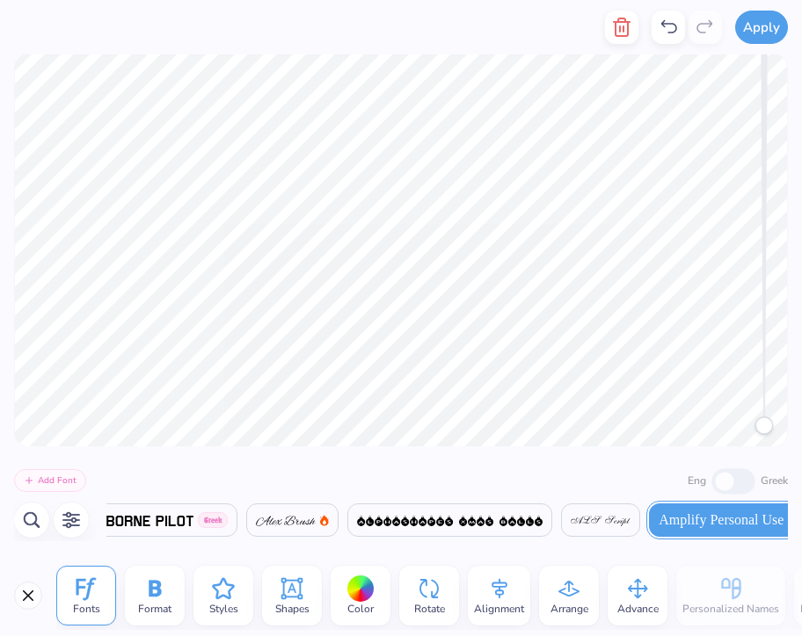
click at [667, 21] on icon at bounding box center [668, 27] width 21 height 21
click at [672, 29] on icon at bounding box center [668, 27] width 21 height 21
type textarea "[PERSON_NAME]"
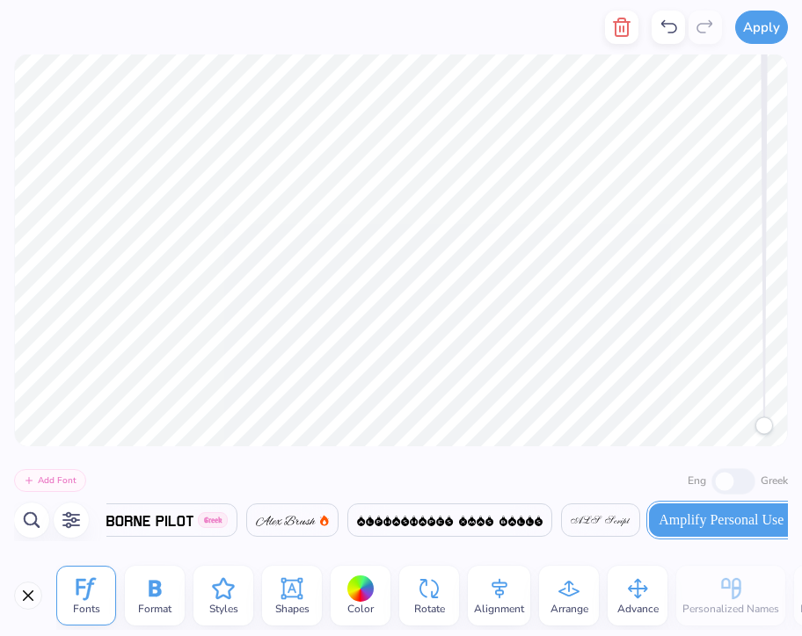
type textarea "UMW"
type textarea "With Love,"
type textarea "Zeta"
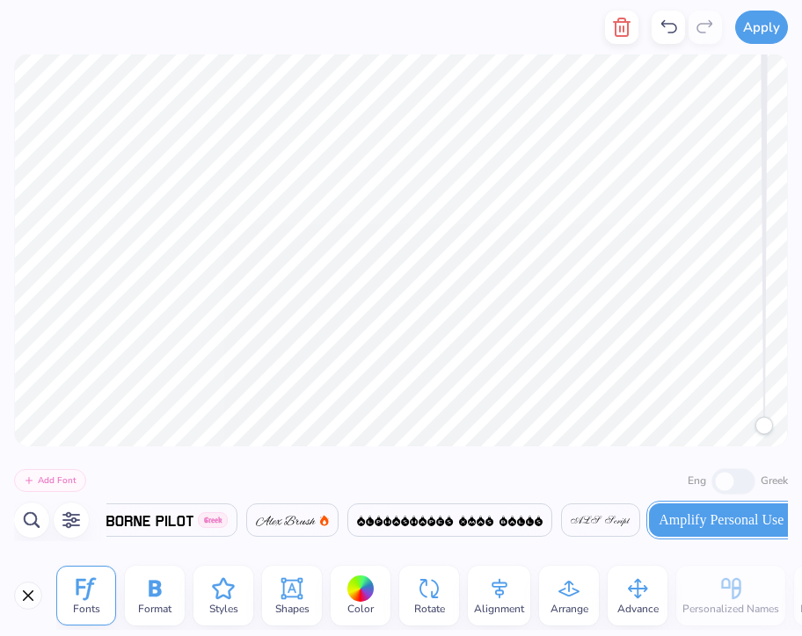
type textarea "o"
type textarea "Omega"
type textarea "Delta"
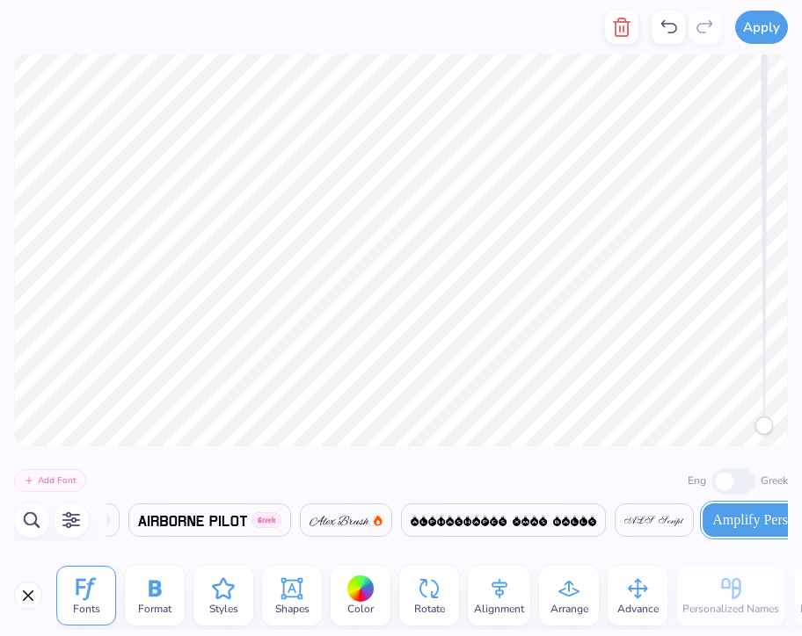
scroll to position [0, 1420]
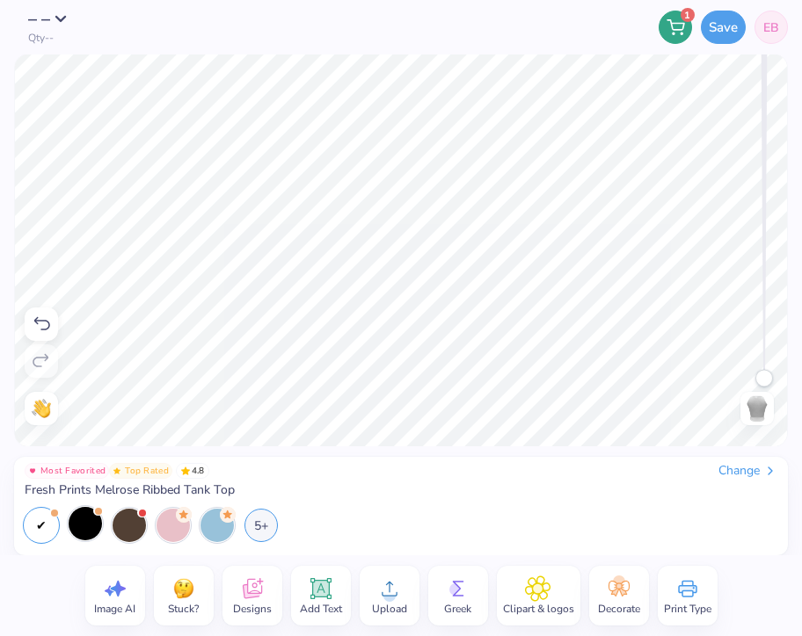
click at [84, 528] on div at bounding box center [85, 523] width 33 height 33
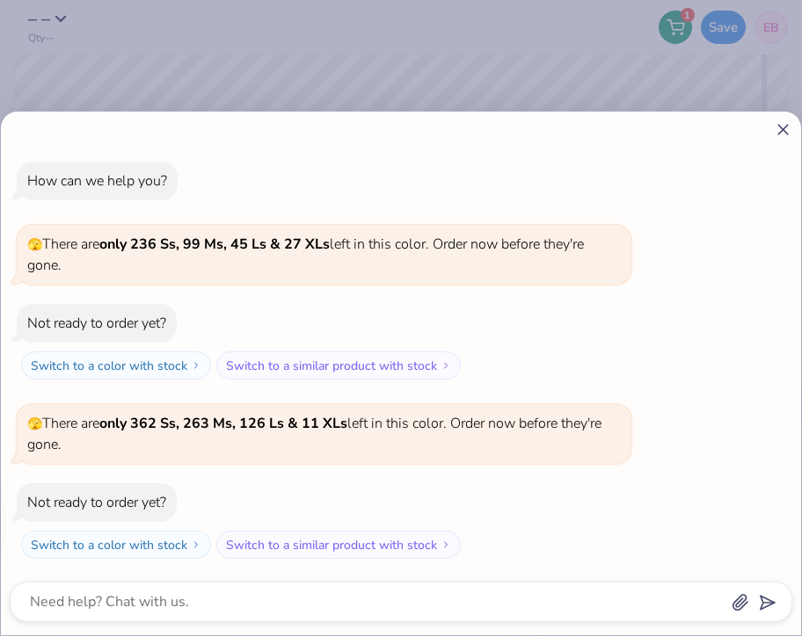
click at [778, 125] on line at bounding box center [783, 130] width 10 height 10
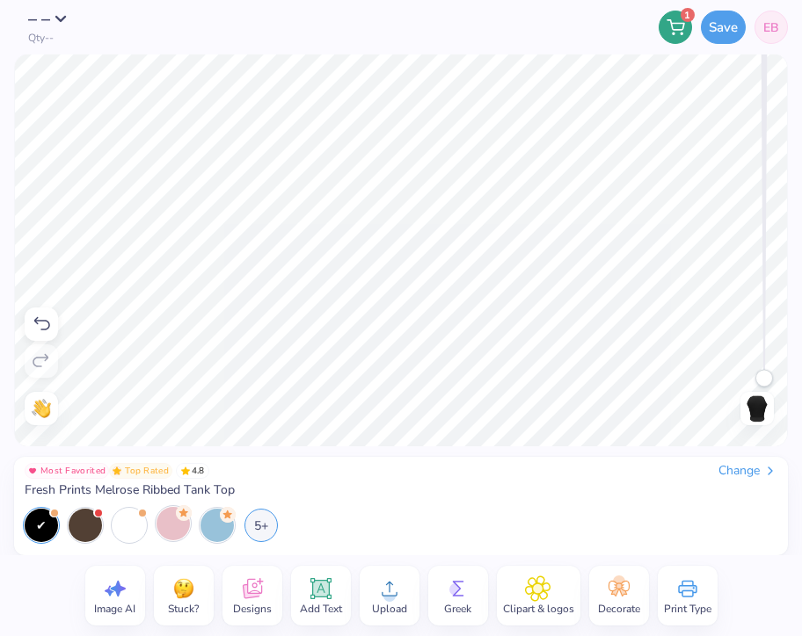
click at [175, 529] on div at bounding box center [172, 523] width 33 height 33
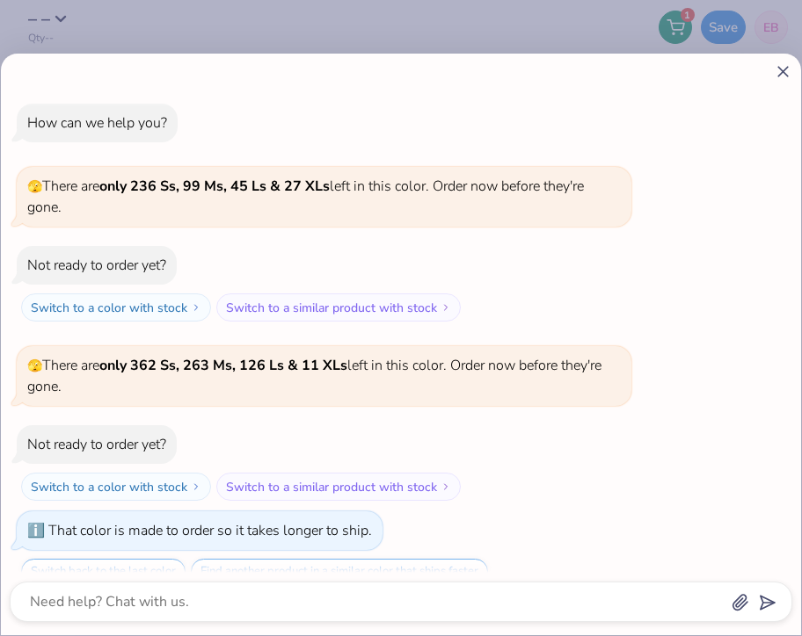
scroll to position [25, 0]
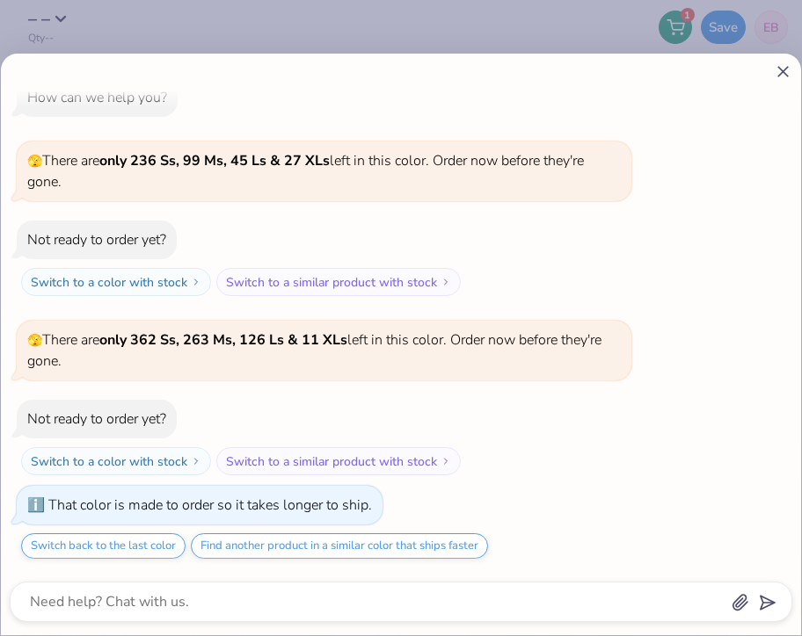
click at [783, 76] on icon at bounding box center [783, 71] width 18 height 18
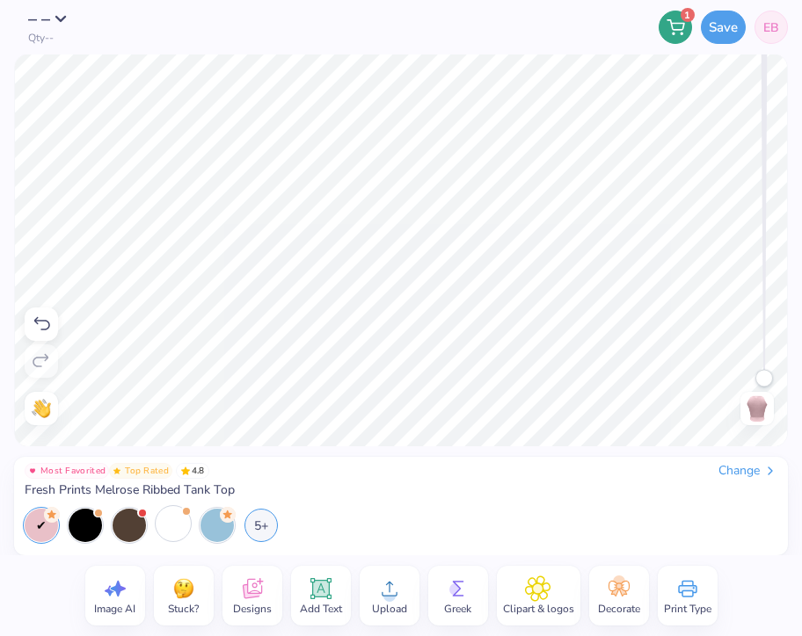
click at [166, 520] on div at bounding box center [172, 523] width 33 height 33
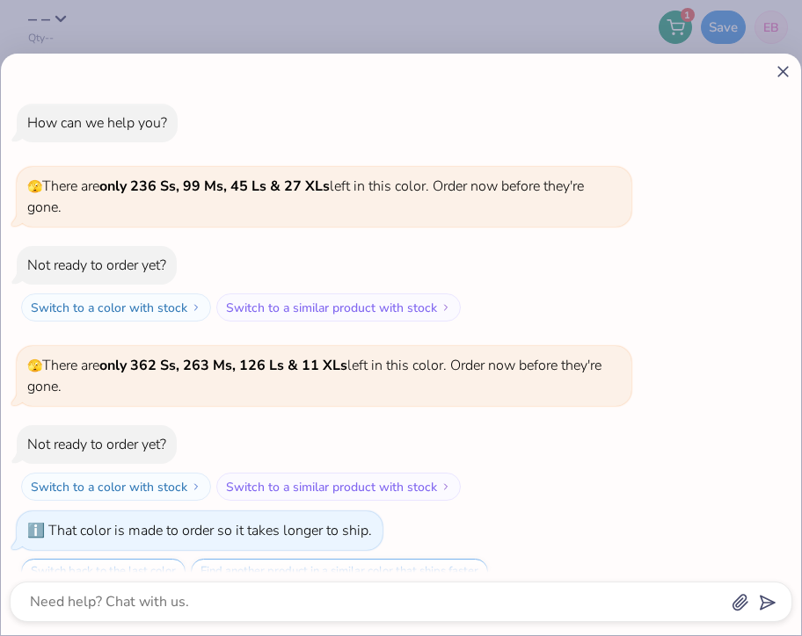
scroll to position [254, 0]
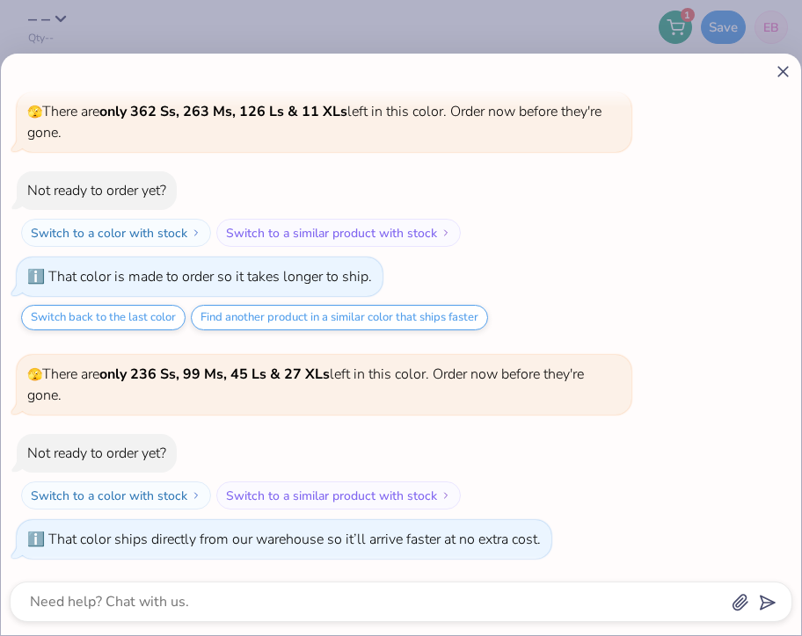
click at [782, 76] on icon at bounding box center [783, 71] width 18 height 18
type textarea "x"
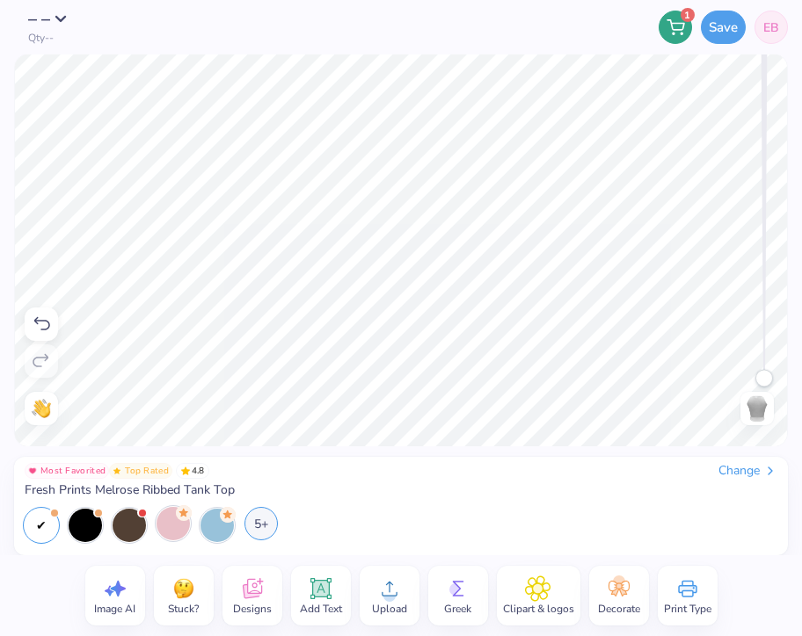
click at [261, 528] on div "5+" at bounding box center [260, 523] width 33 height 33
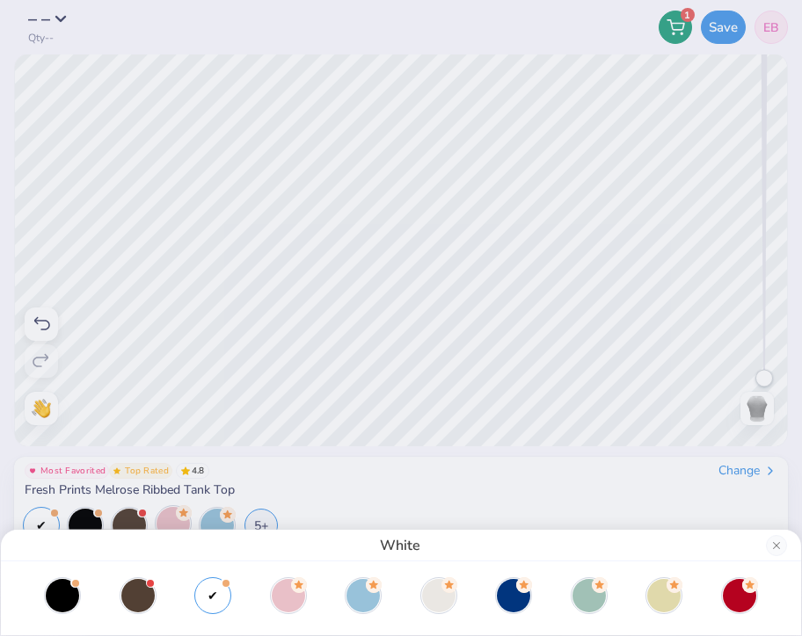
click at [592, 374] on div "White" at bounding box center [401, 318] width 802 height 636
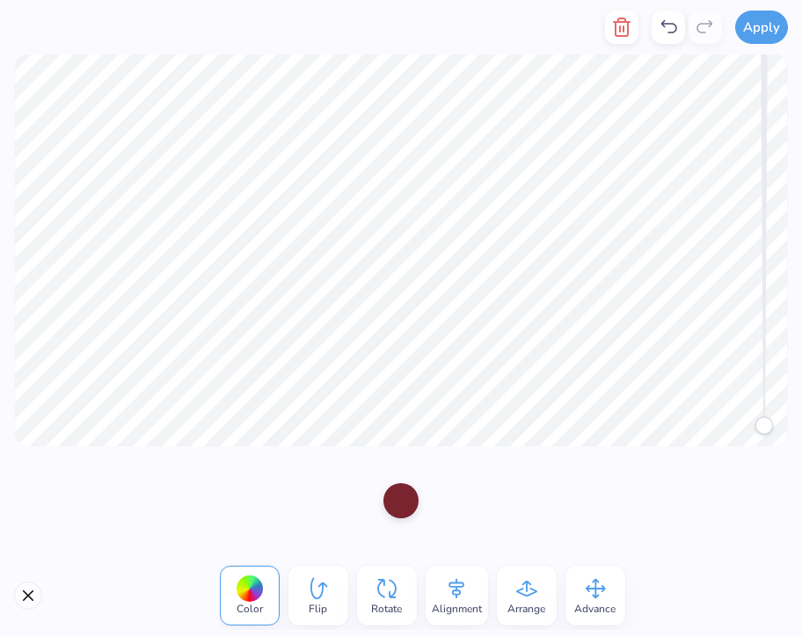
click at [402, 512] on div at bounding box center [400, 500] width 35 height 35
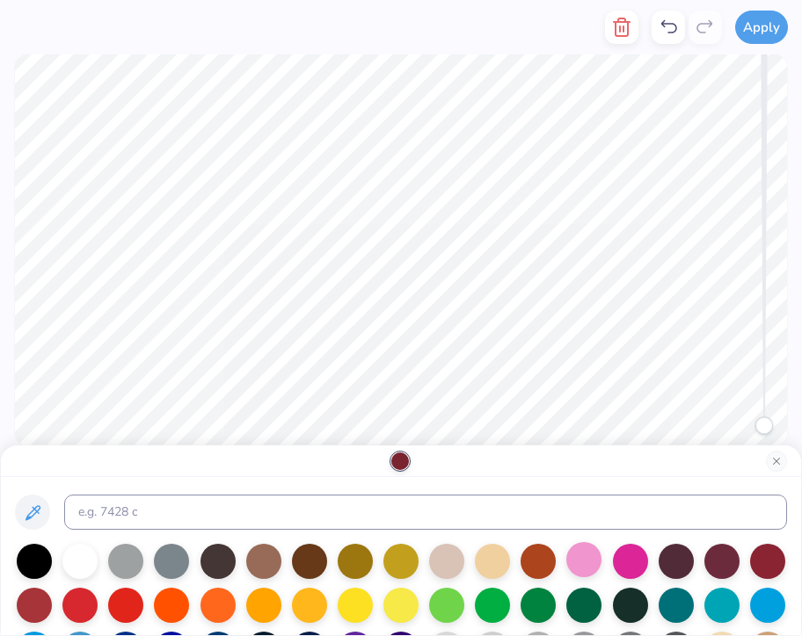
click at [584, 565] on div at bounding box center [583, 559] width 35 height 35
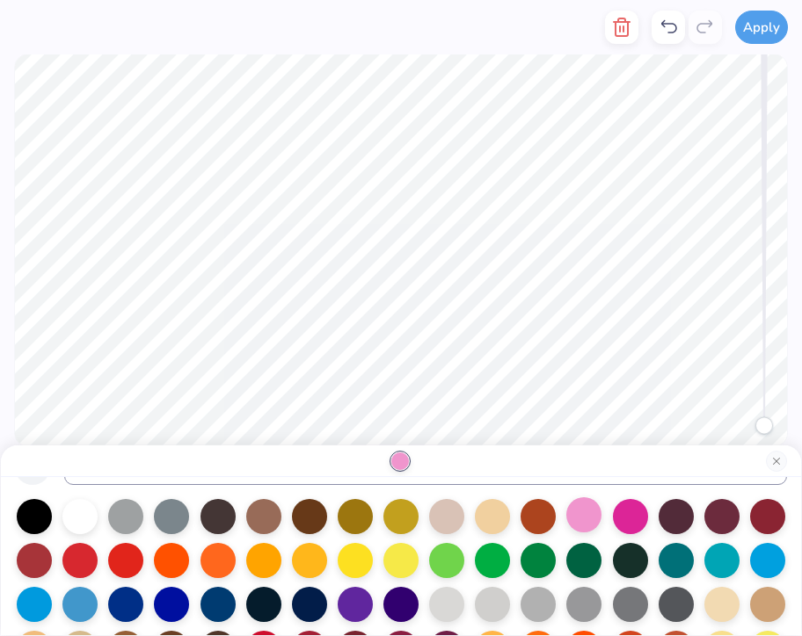
scroll to position [49, 0]
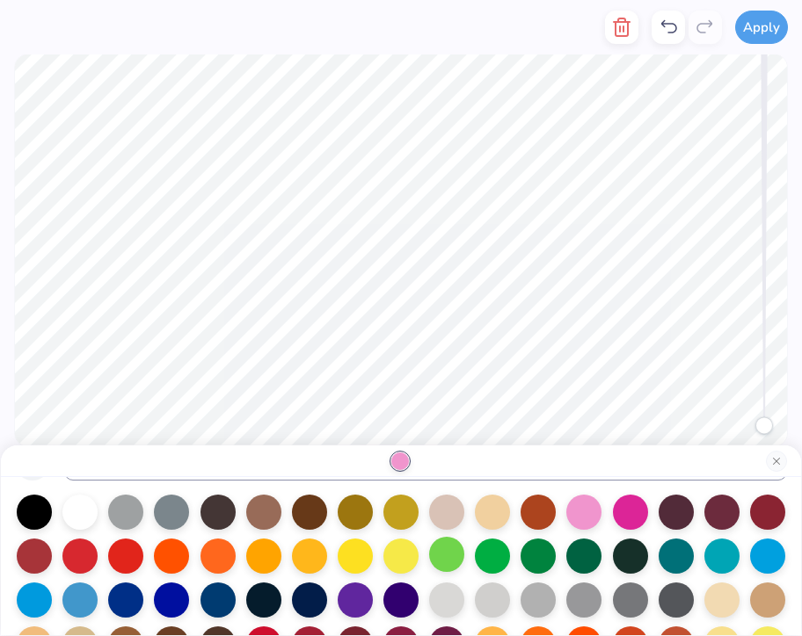
click at [458, 562] on div at bounding box center [446, 554] width 35 height 35
click at [722, 563] on div at bounding box center [721, 554] width 35 height 35
click at [185, 516] on div at bounding box center [171, 510] width 35 height 35
click at [693, 554] on div at bounding box center [675, 554] width 35 height 35
click at [723, 555] on div at bounding box center [721, 554] width 35 height 35
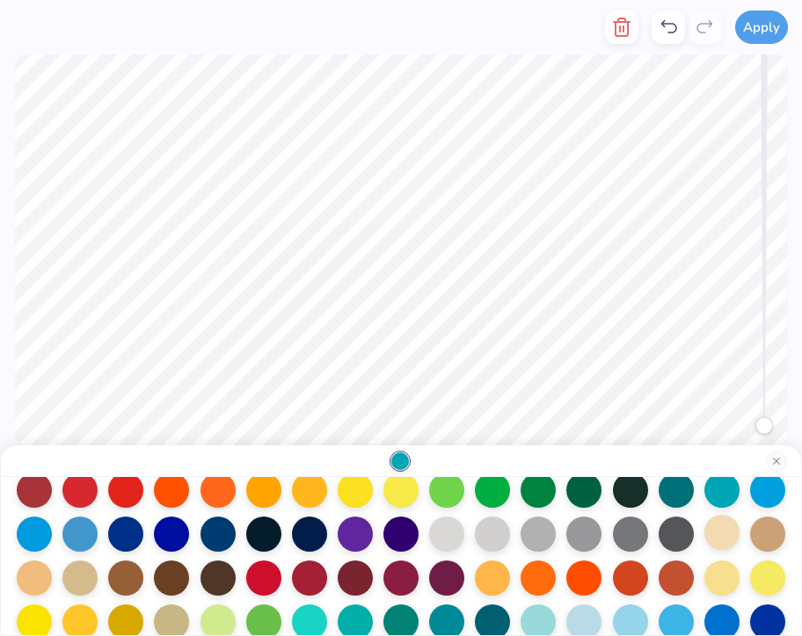
scroll to position [117, 0]
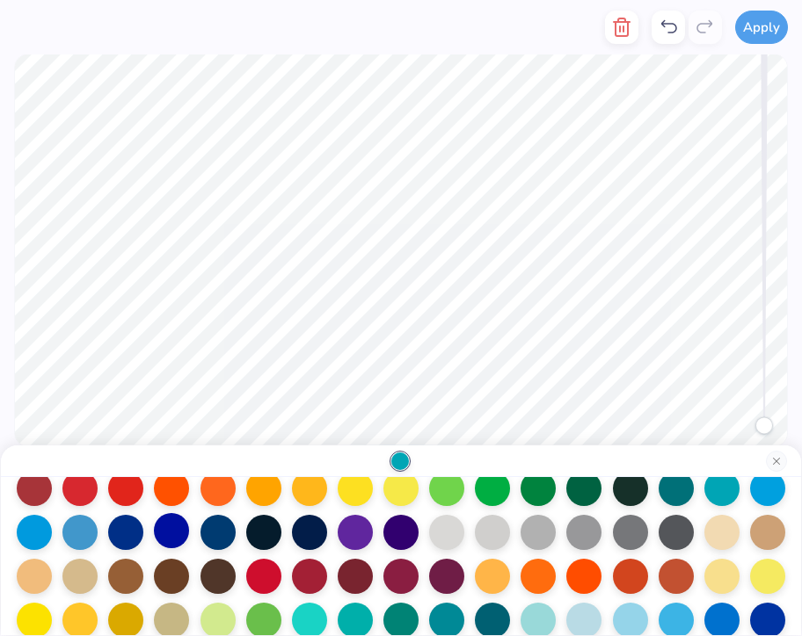
click at [164, 525] on div at bounding box center [171, 530] width 35 height 35
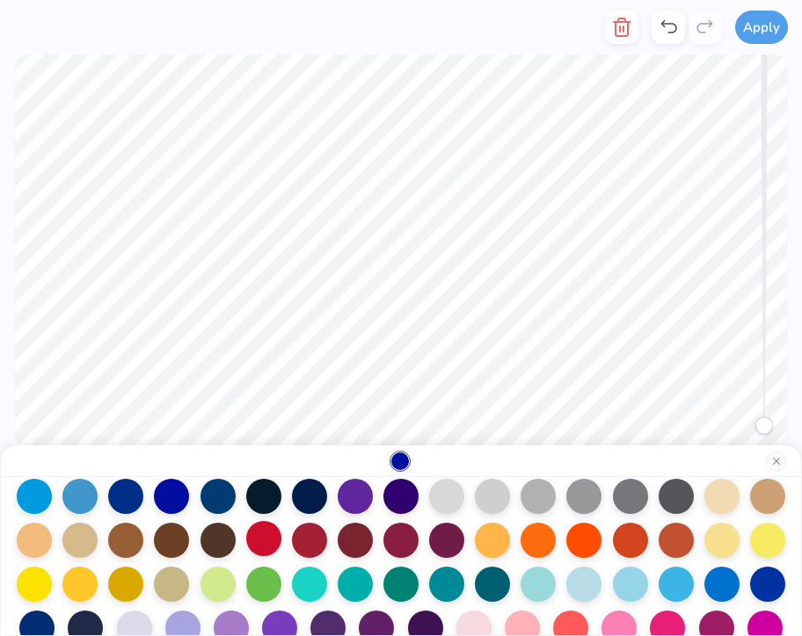
click at [271, 539] on div at bounding box center [263, 538] width 35 height 35
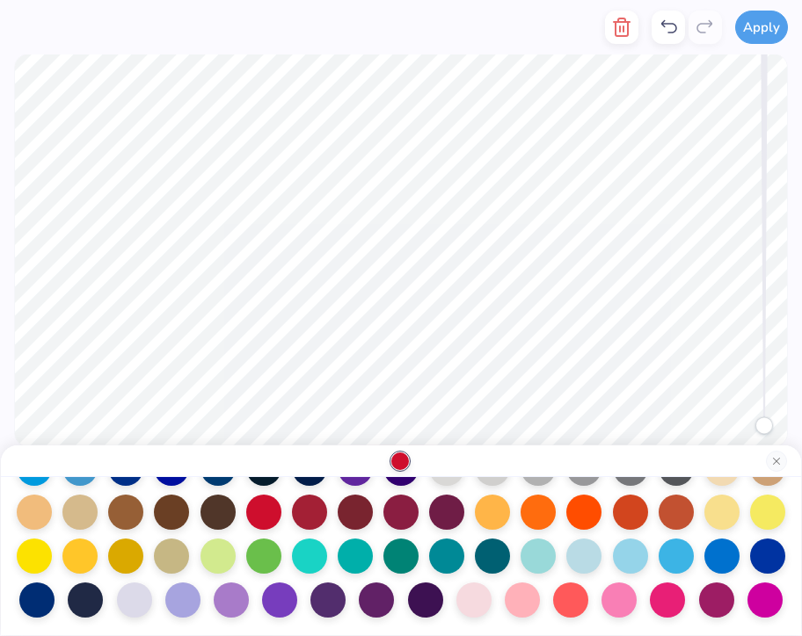
scroll to position [184, 0]
click at [229, 605] on div at bounding box center [231, 598] width 35 height 35
click at [527, 608] on div at bounding box center [522, 598] width 35 height 35
click at [493, 606] on div at bounding box center [401, 490] width 772 height 255
click at [581, 603] on div at bounding box center [570, 598] width 35 height 35
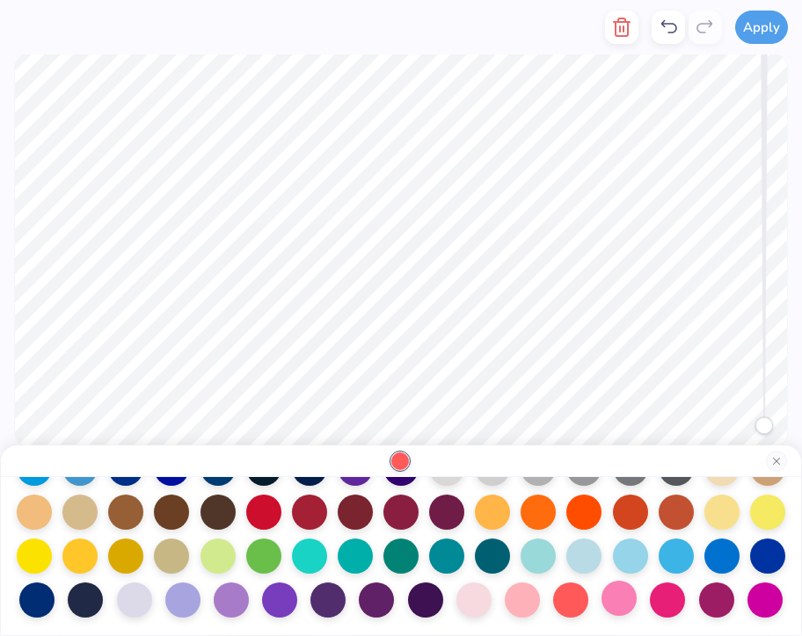
click at [626, 604] on div at bounding box center [618, 598] width 35 height 35
click at [665, 599] on div at bounding box center [667, 598] width 35 height 35
click at [778, 607] on div at bounding box center [764, 598] width 35 height 35
click at [701, 591] on div at bounding box center [716, 598] width 35 height 35
click at [521, 605] on div at bounding box center [522, 598] width 35 height 35
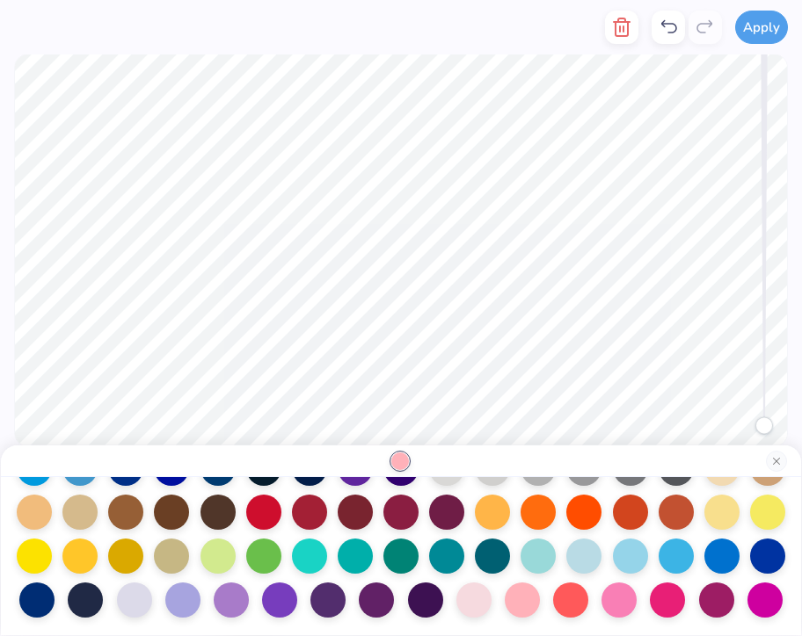
click at [549, 603] on div at bounding box center [401, 490] width 772 height 255
click at [569, 603] on div at bounding box center [570, 598] width 35 height 35
click at [633, 599] on div at bounding box center [618, 598] width 35 height 35
click at [663, 600] on div at bounding box center [667, 598] width 35 height 35
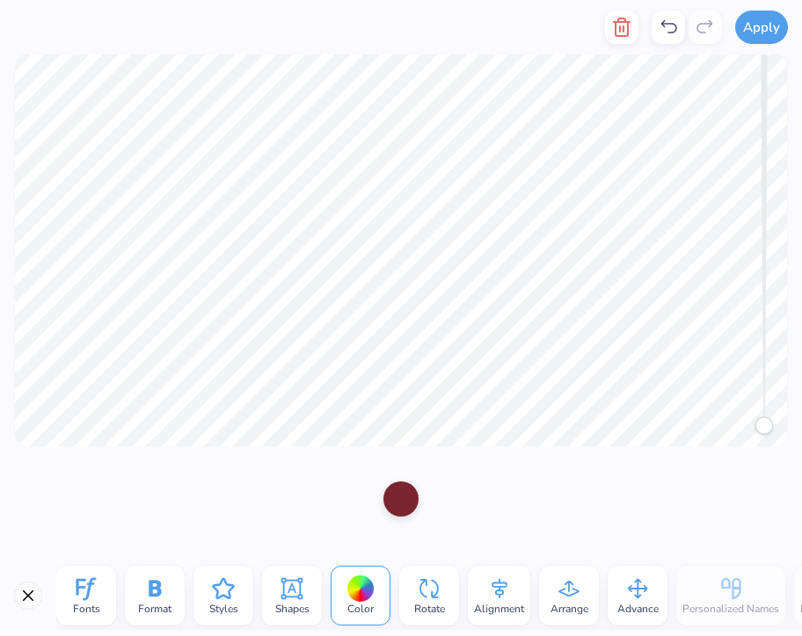
click at [405, 498] on div at bounding box center [400, 499] width 35 height 35
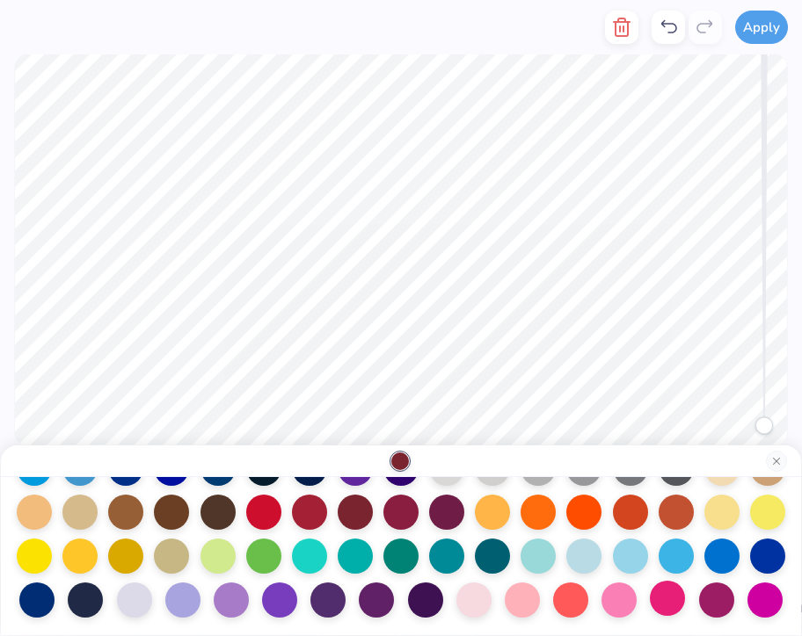
click at [665, 605] on div at bounding box center [667, 598] width 35 height 35
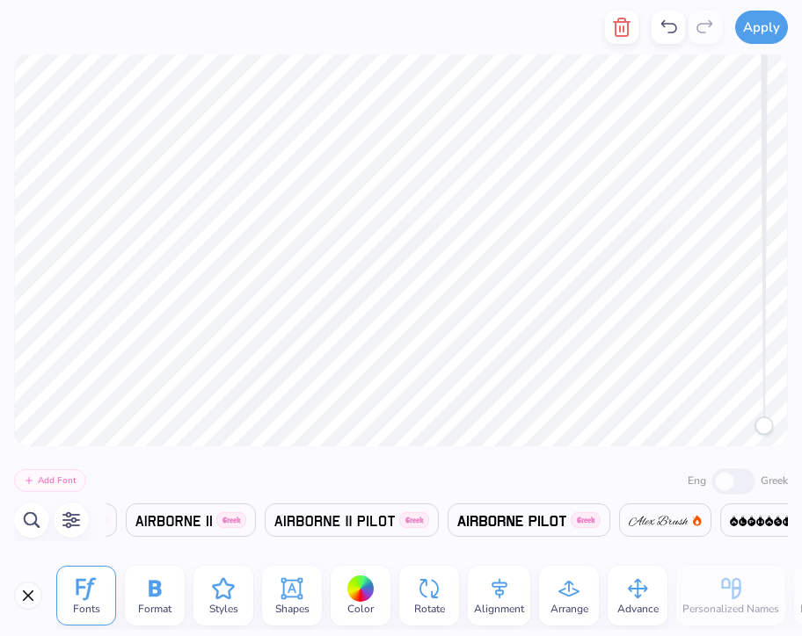
scroll to position [0, 1420]
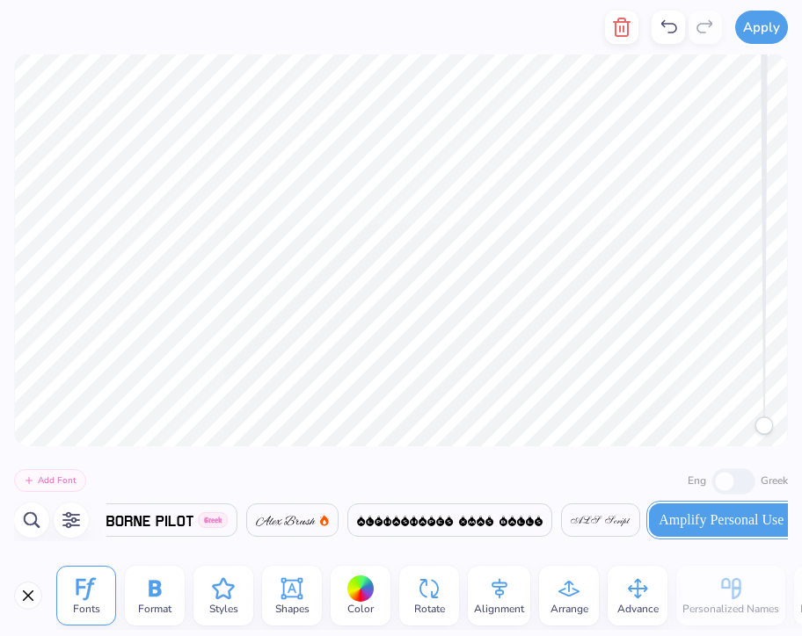
click at [344, 611] on div "Color" at bounding box center [361, 596] width 60 height 60
click at [361, 585] on div at bounding box center [360, 589] width 27 height 27
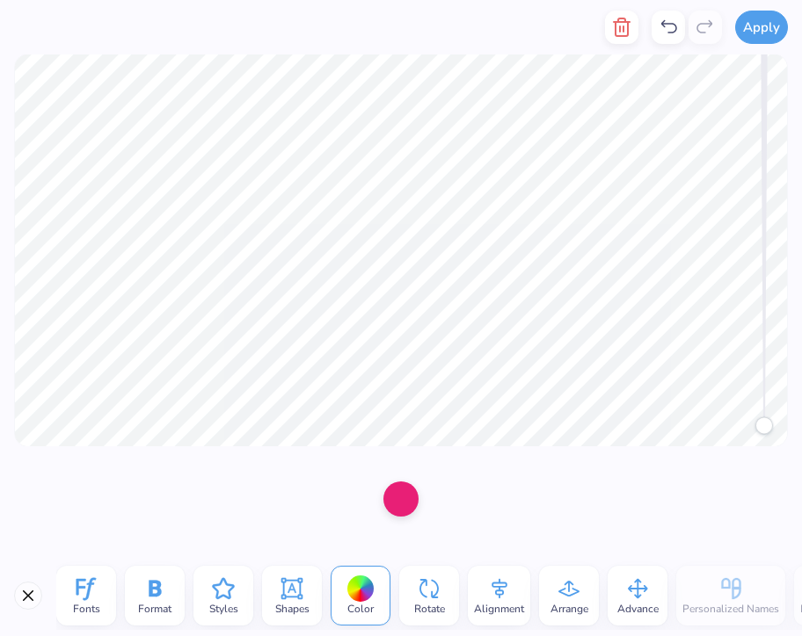
click at [418, 489] on div at bounding box center [400, 499] width 35 height 35
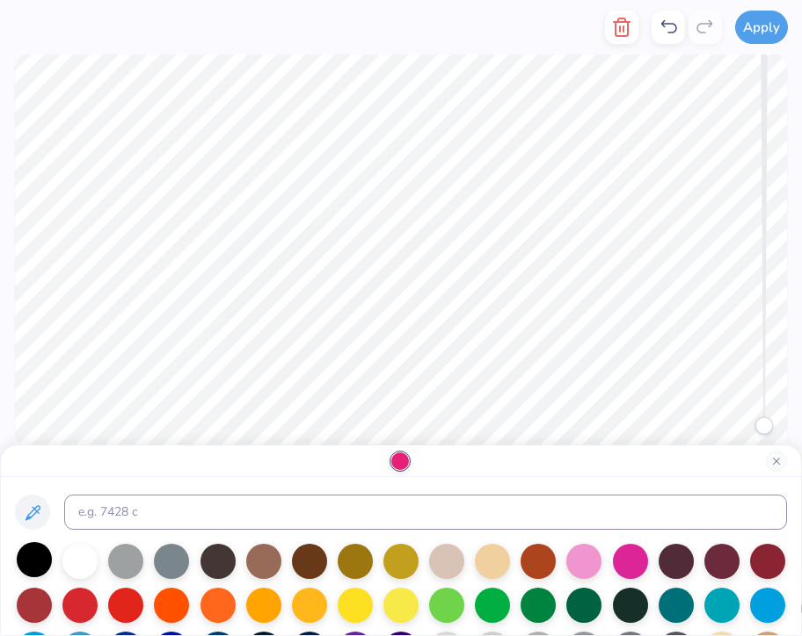
click at [40, 561] on div at bounding box center [34, 559] width 35 height 35
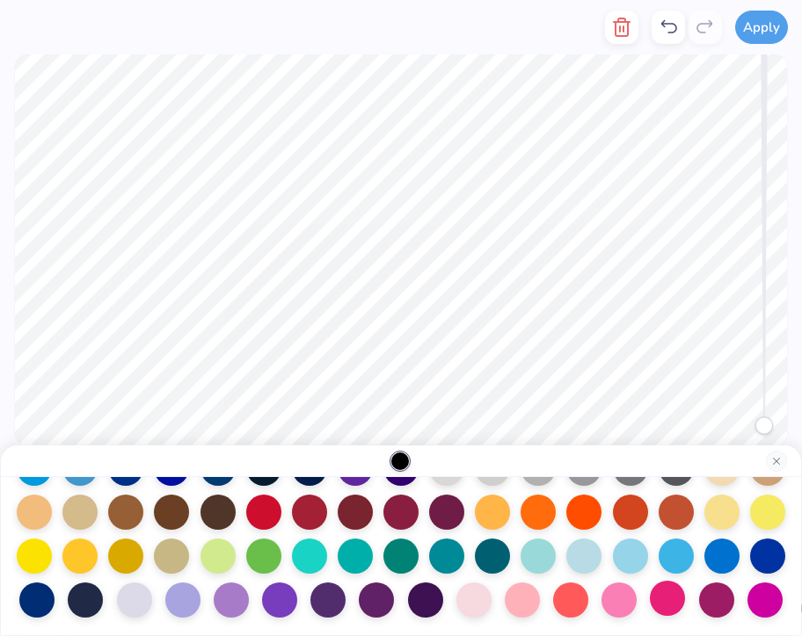
scroll to position [184, 0]
click at [711, 603] on div at bounding box center [716, 598] width 35 height 35
click at [669, 602] on div at bounding box center [667, 598] width 35 height 35
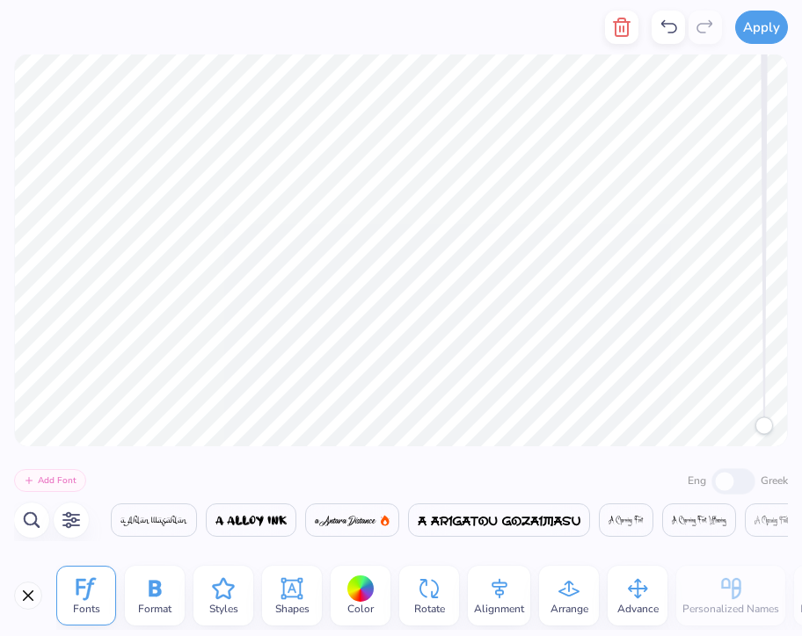
scroll to position [0, 1420]
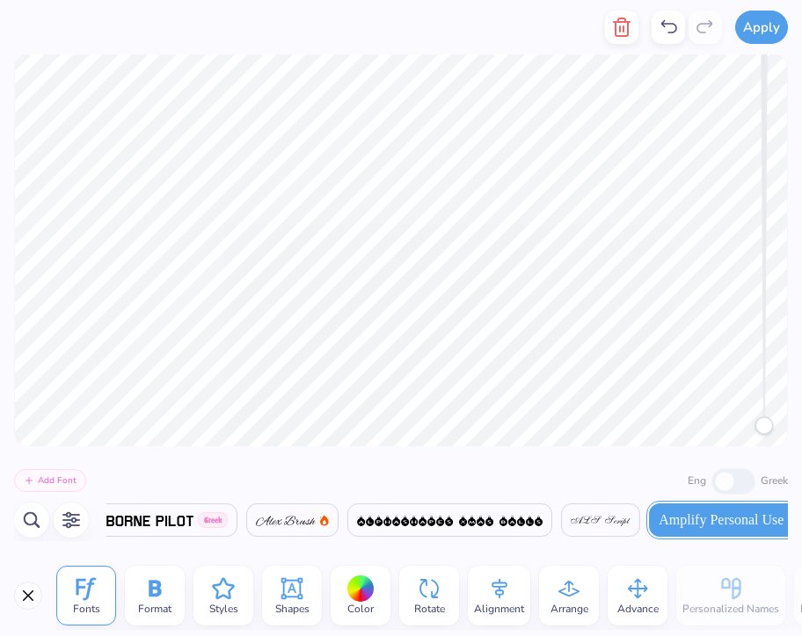
click at [361, 601] on div at bounding box center [360, 589] width 27 height 27
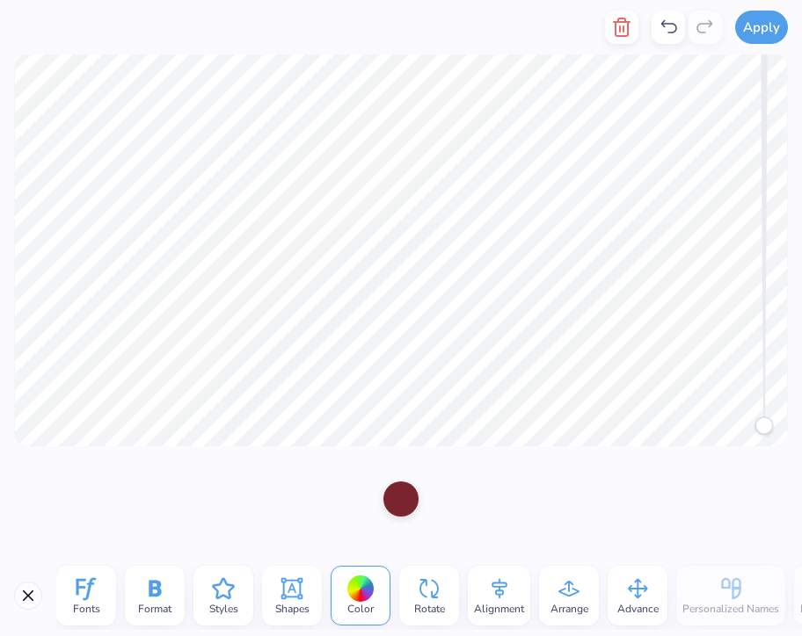
click at [399, 496] on div at bounding box center [400, 499] width 35 height 35
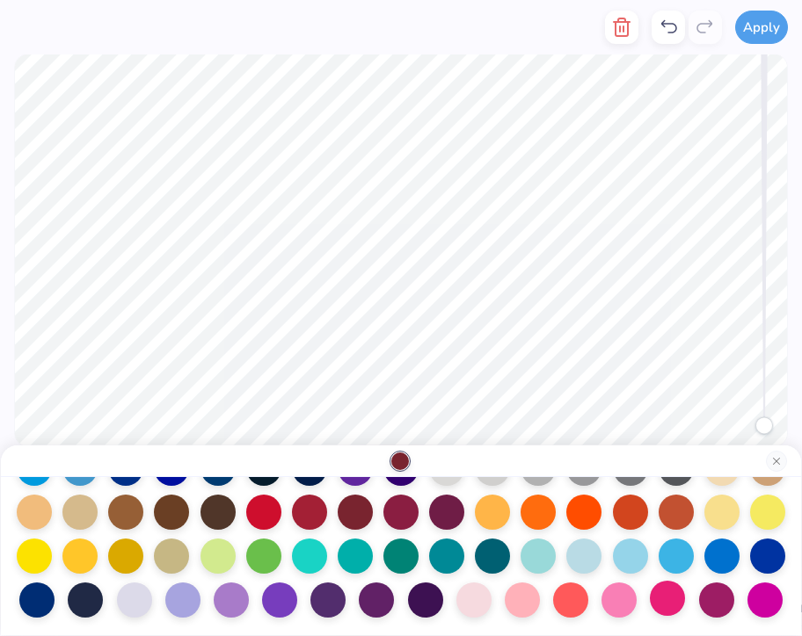
scroll to position [184, 0]
click at [665, 601] on div at bounding box center [667, 598] width 35 height 35
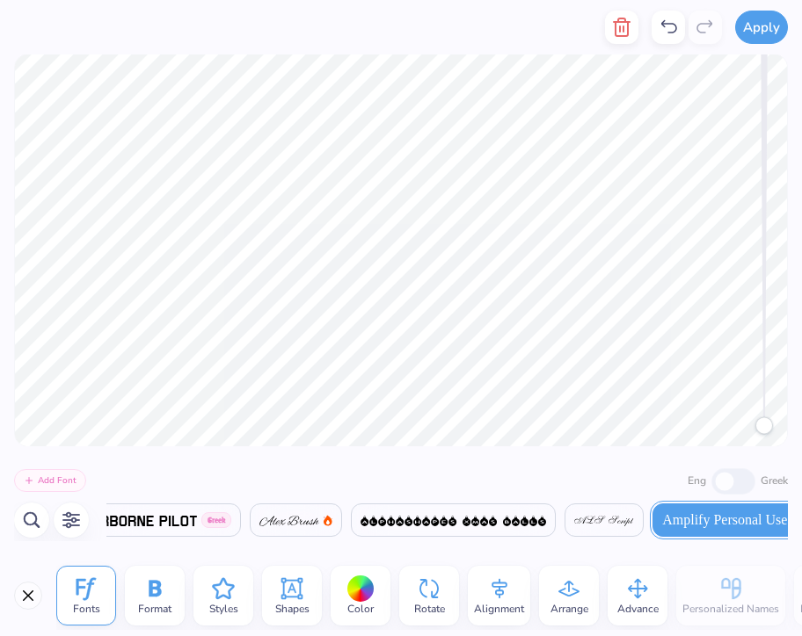
scroll to position [0, 1420]
click at [355, 585] on div at bounding box center [360, 589] width 27 height 27
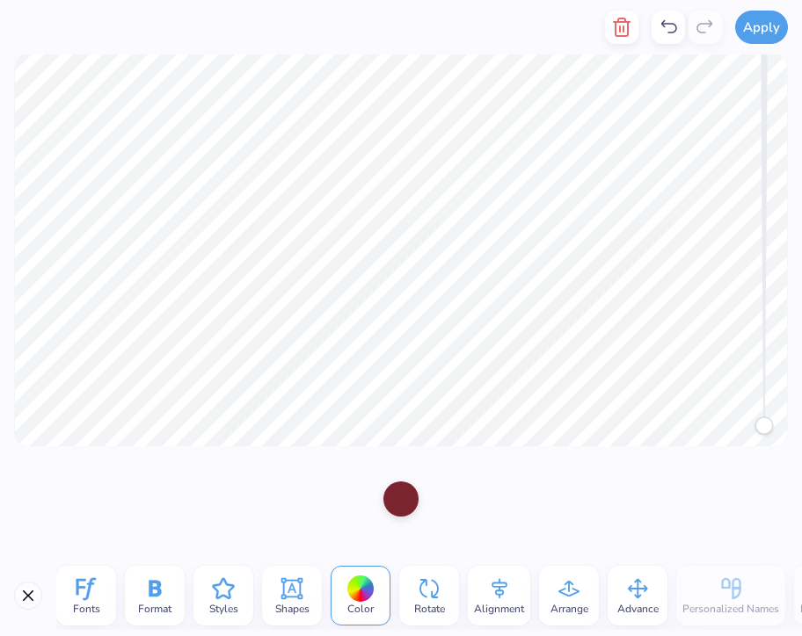
click at [401, 500] on div at bounding box center [400, 499] width 35 height 35
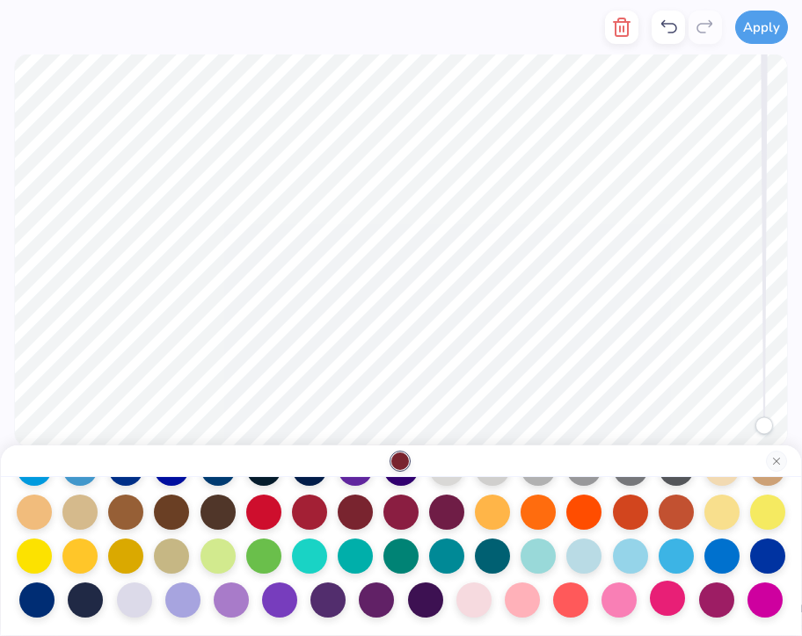
scroll to position [184, 0]
click at [665, 596] on div at bounding box center [667, 598] width 35 height 35
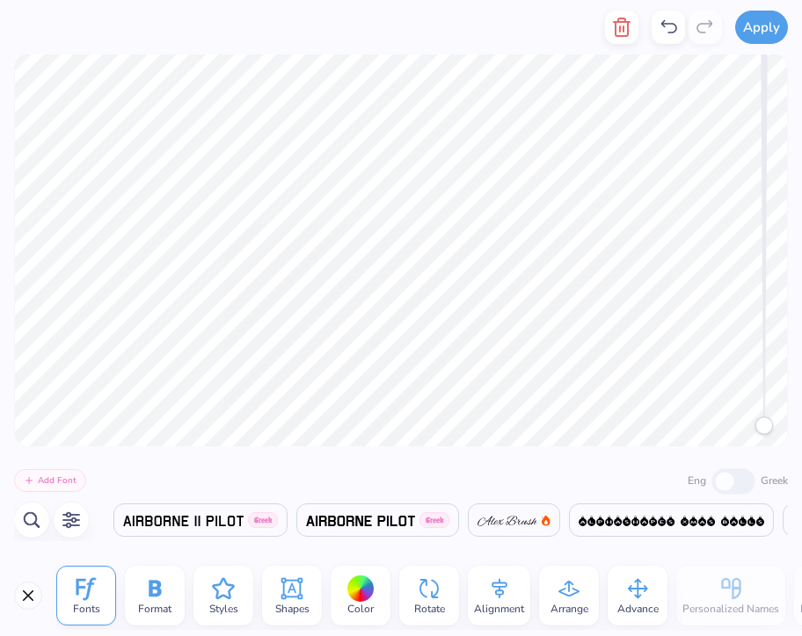
scroll to position [0, 1420]
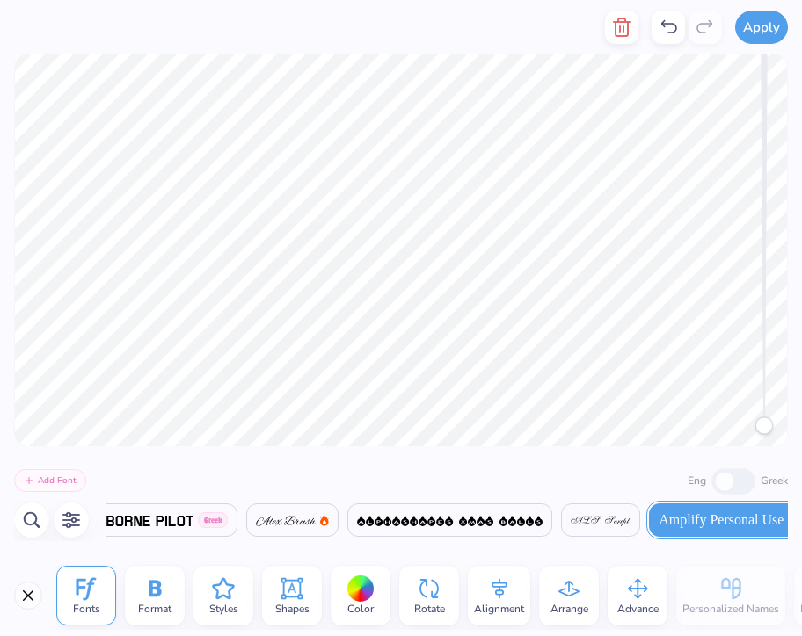
click at [373, 593] on div at bounding box center [360, 589] width 27 height 27
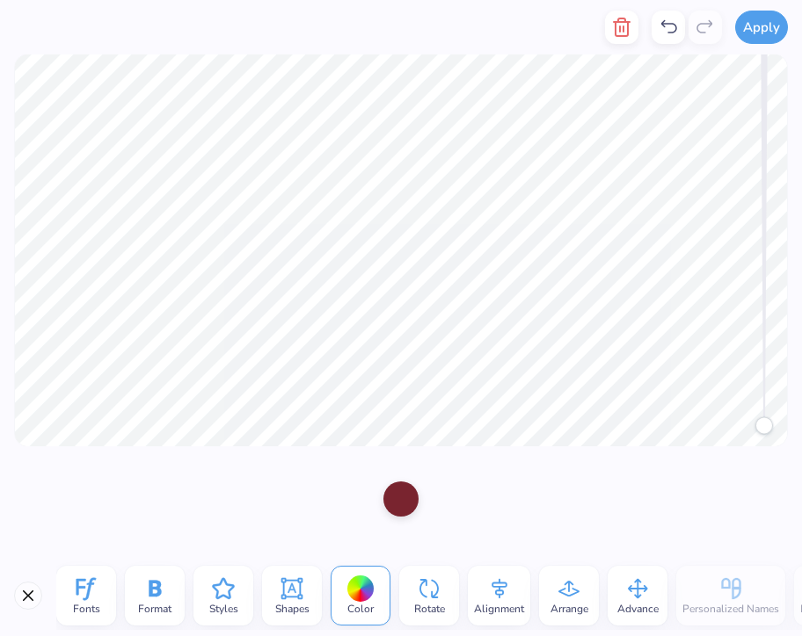
click at [397, 488] on div at bounding box center [400, 499] width 35 height 35
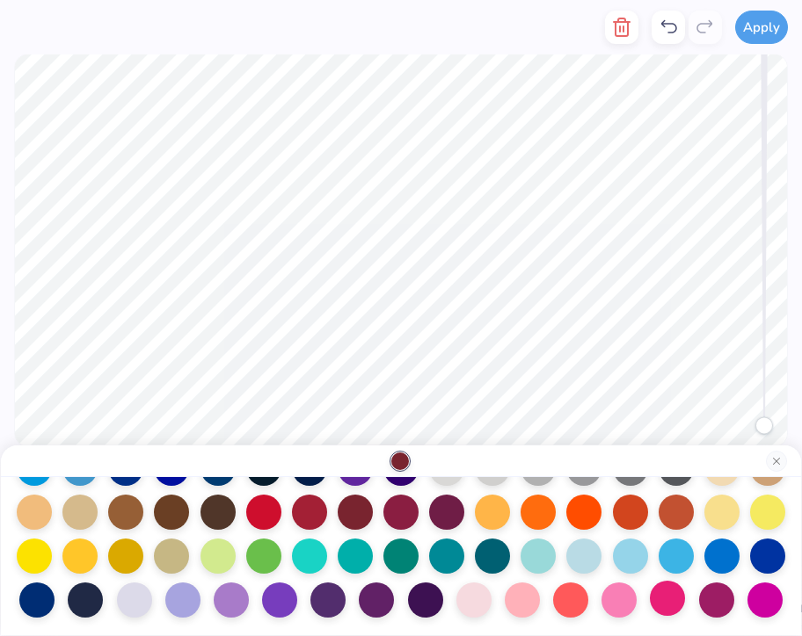
scroll to position [184, 0]
click at [660, 600] on div at bounding box center [667, 598] width 35 height 35
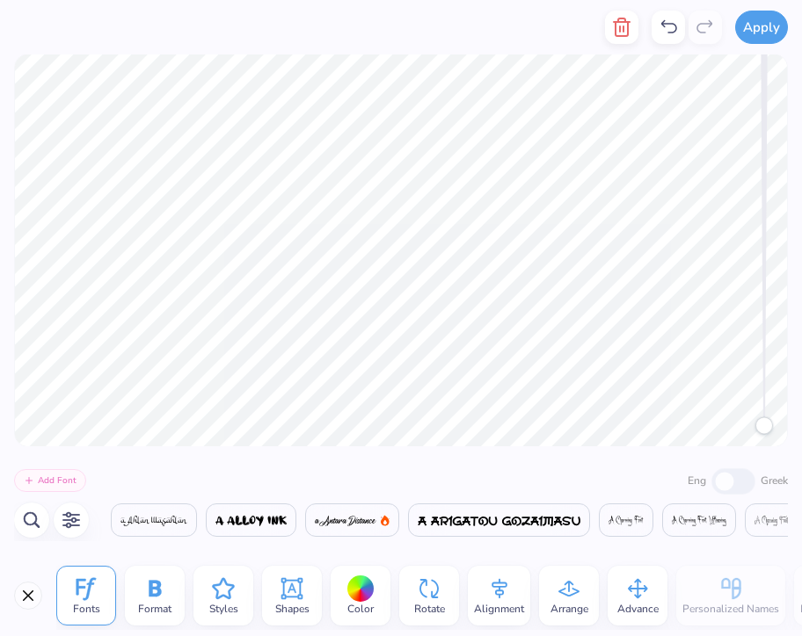
scroll to position [0, 1420]
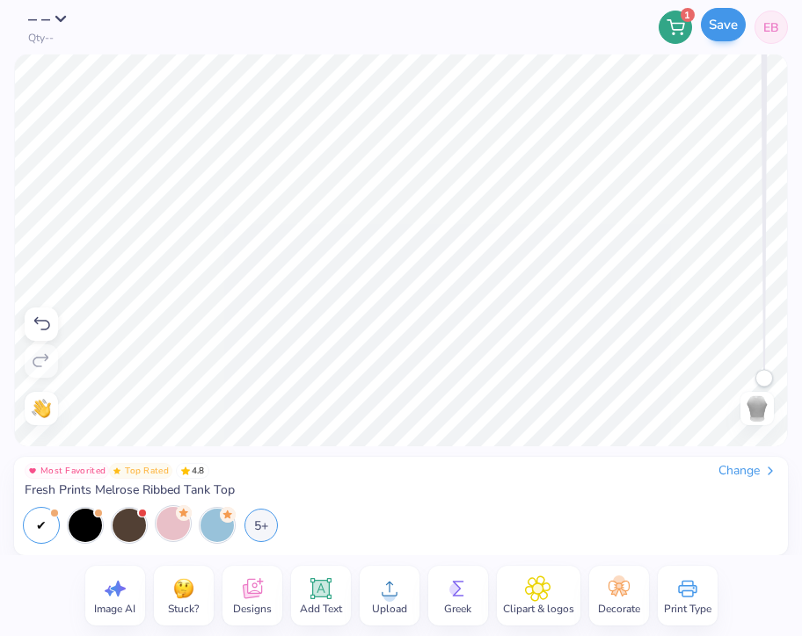
drag, startPoint x: 637, startPoint y: 5, endPoint x: 726, endPoint y: 31, distance: 92.4
click at [726, 31] on button "Save" at bounding box center [723, 24] width 45 height 33
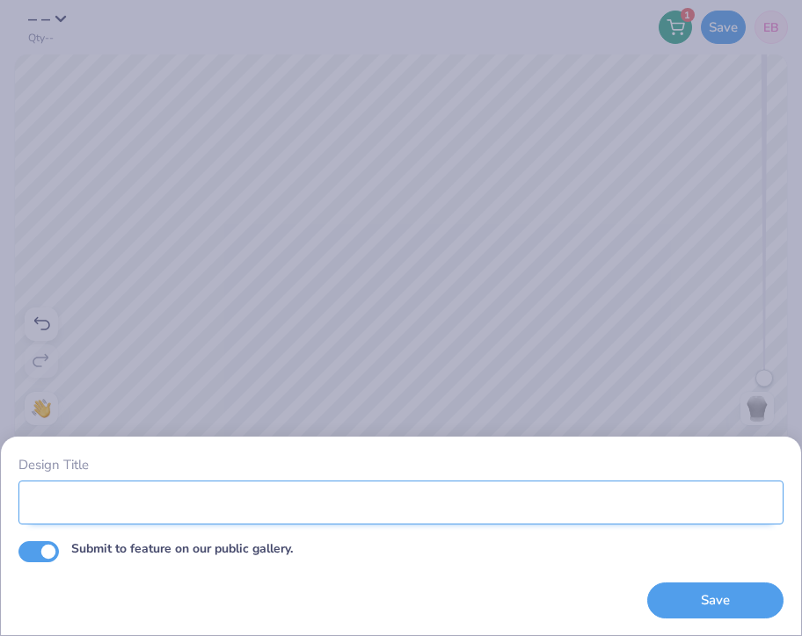
click at [352, 489] on input "Design Title" at bounding box center [400, 503] width 765 height 44
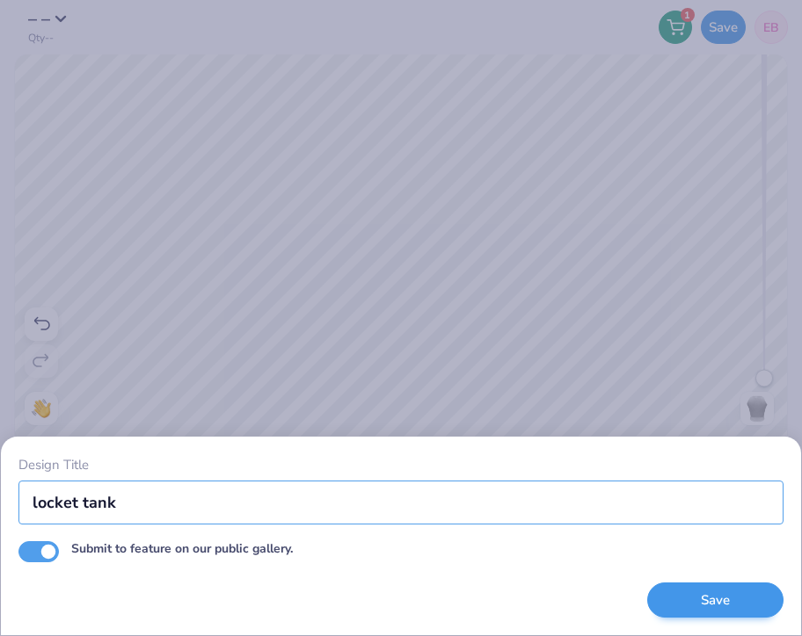
type input "locket tank"
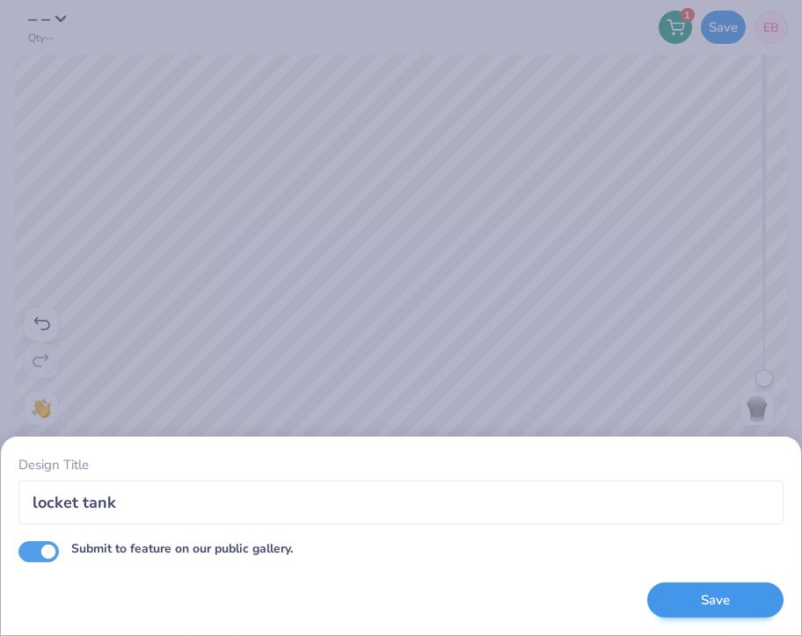
click at [725, 594] on button "Save" at bounding box center [715, 601] width 136 height 36
click at [722, 600] on div "Save" at bounding box center [715, 601] width 136 height 36
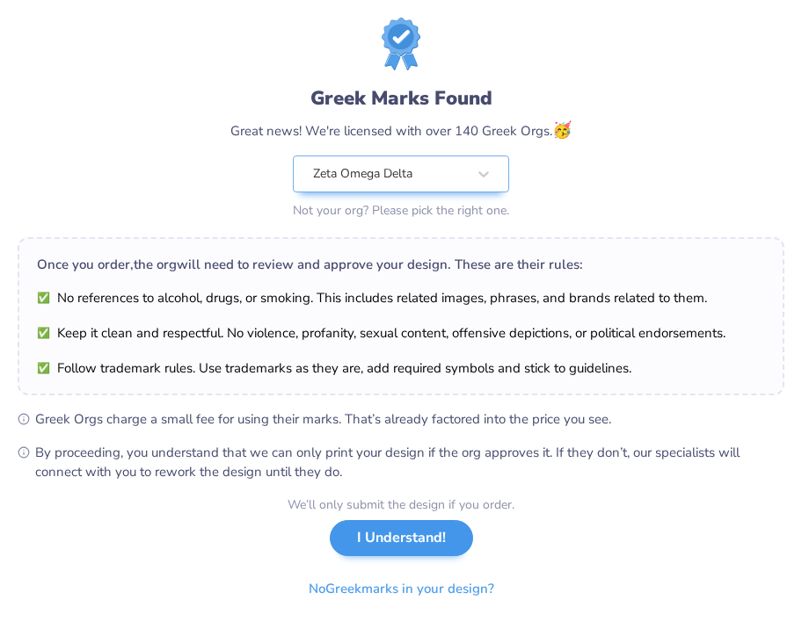
click at [404, 549] on button "I Understand!" at bounding box center [401, 538] width 143 height 36
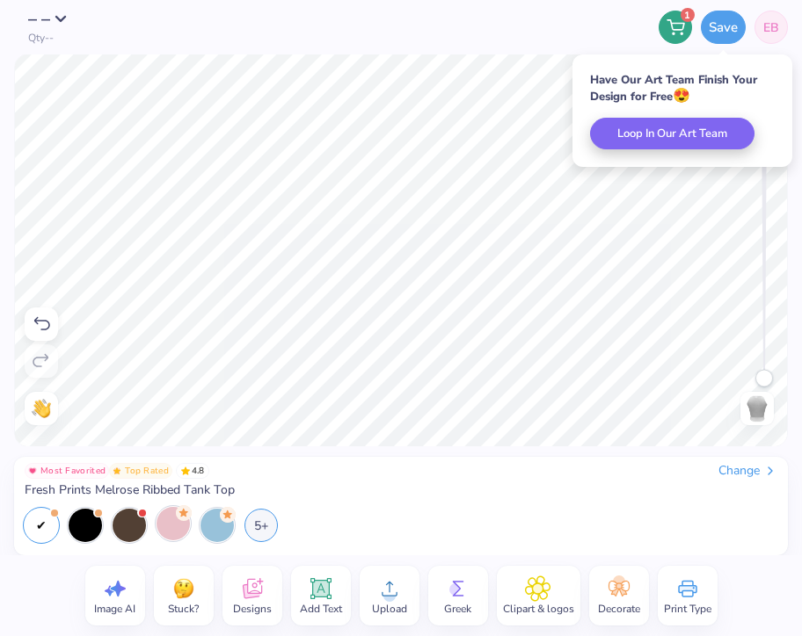
click at [771, 34] on span "EB" at bounding box center [771, 27] width 16 height 18
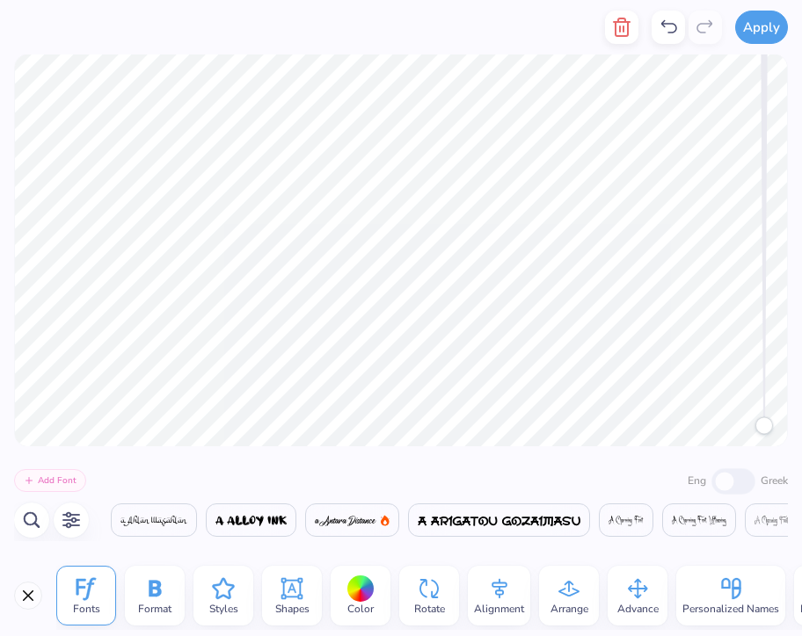
scroll to position [0, 22954]
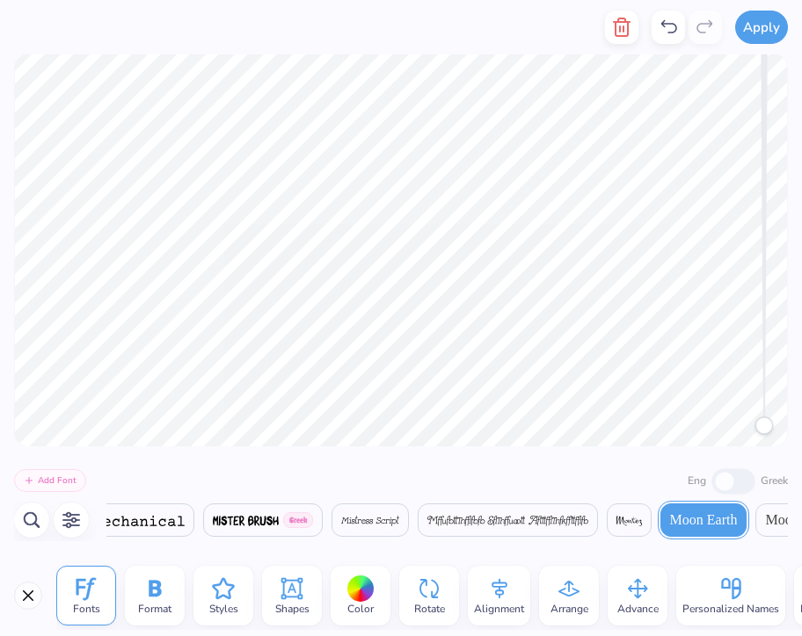
type textarea "Z"
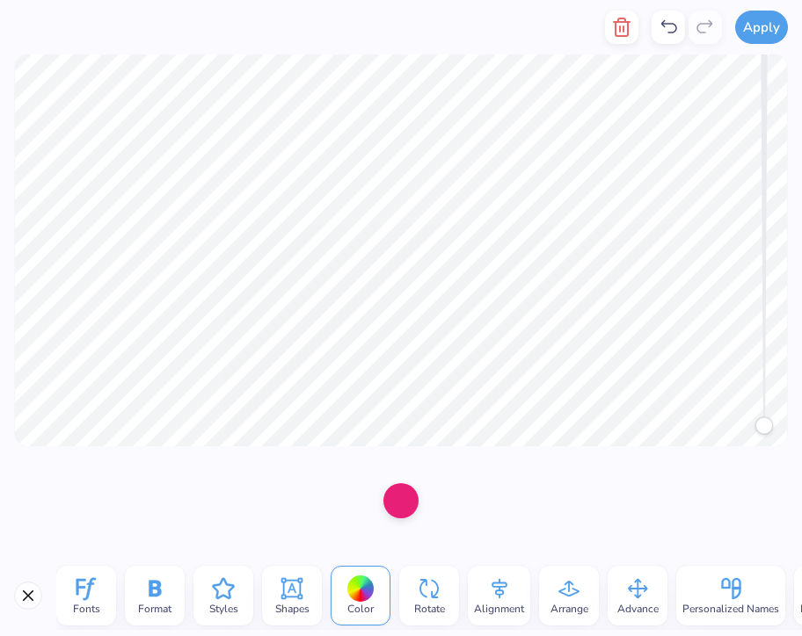
type textarea "e"
